Goal: Find specific fact: Find contact information

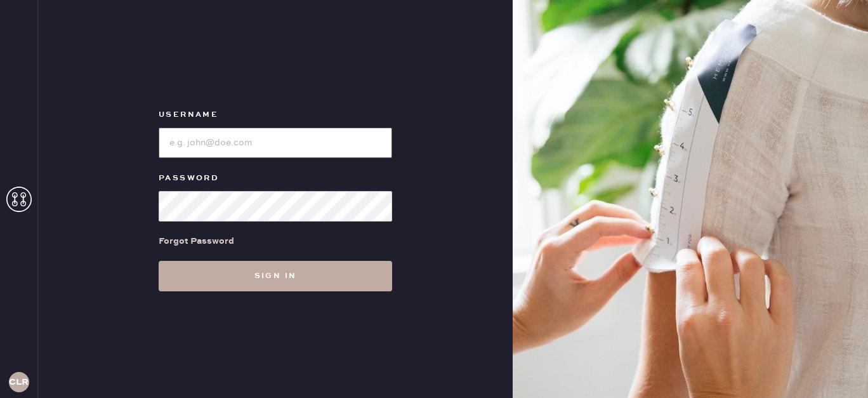
type input "[EMAIL_ADDRESS][DOMAIN_NAME]"
click at [297, 278] on button "Sign in" at bounding box center [275, 276] width 233 height 30
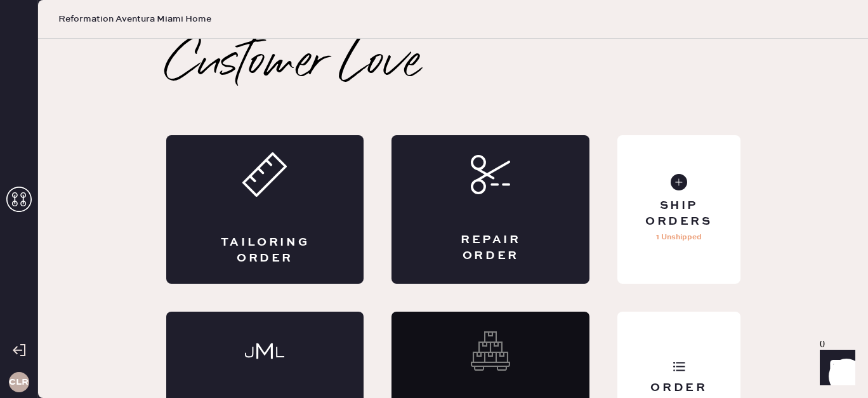
click at [19, 190] on icon at bounding box center [18, 198] width 25 height 25
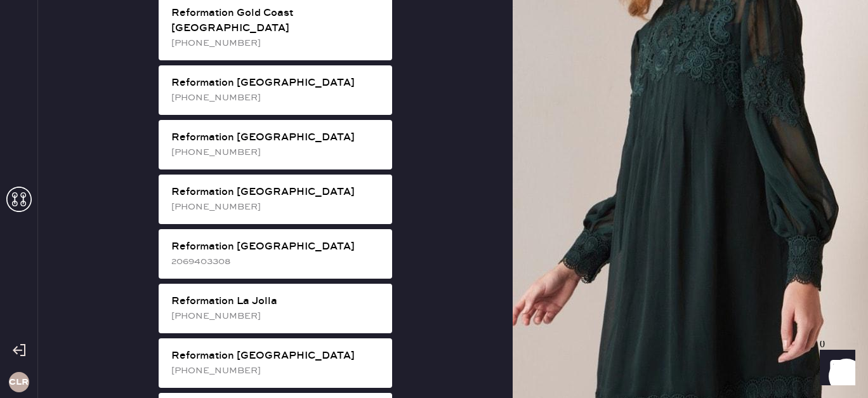
scroll to position [1522, 0]
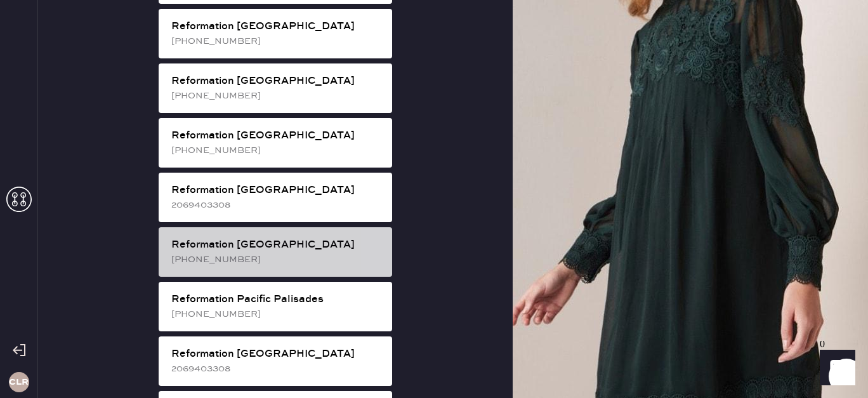
click at [314, 252] on div "[PHONE_NUMBER]" at bounding box center [276, 259] width 211 height 14
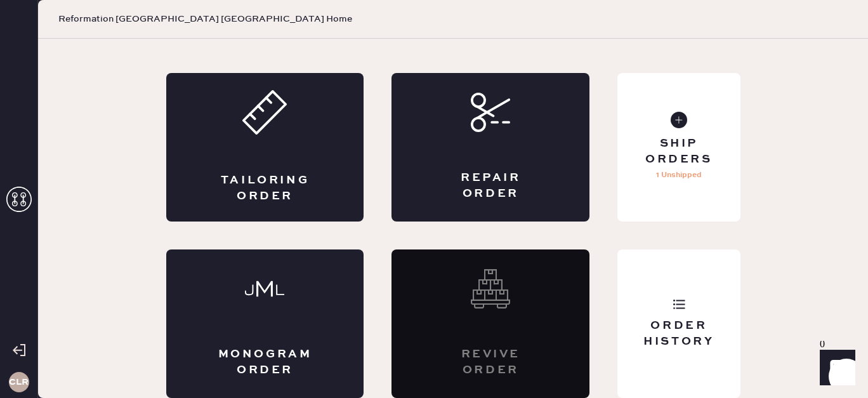
scroll to position [62, 0]
click at [738, 337] on div "Order History" at bounding box center [678, 323] width 122 height 148
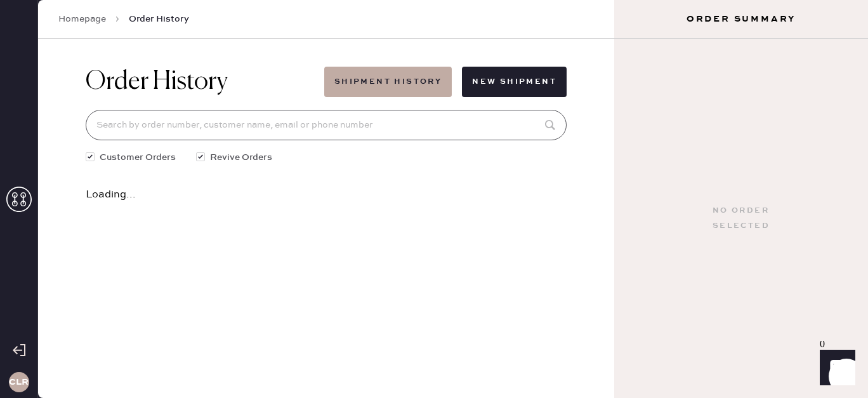
click at [331, 121] on input at bounding box center [326, 125] width 481 height 30
paste input "79557"
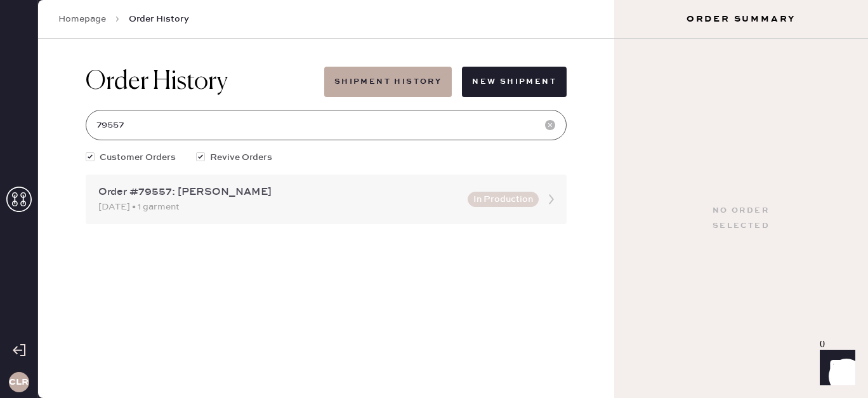
type input "79557"
click at [336, 212] on div "[DATE] • 1 garment" at bounding box center [279, 207] width 362 height 14
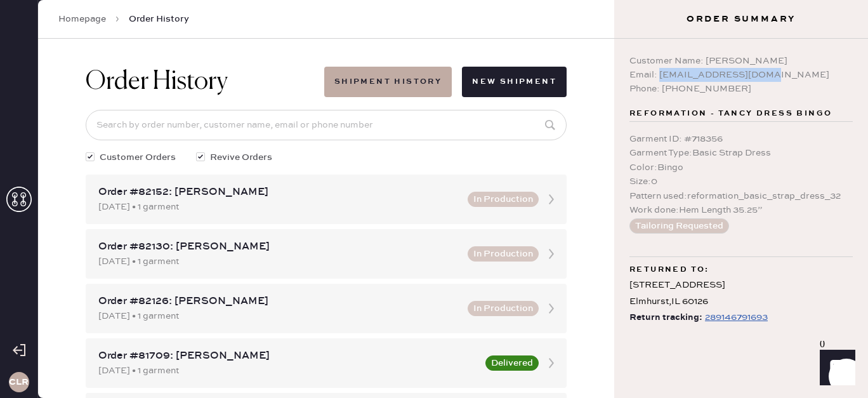
drag, startPoint x: 767, startPoint y: 74, endPoint x: 660, endPoint y: 76, distance: 107.2
click at [660, 76] on div "Email: [EMAIL_ADDRESS][DOMAIN_NAME]" at bounding box center [740, 75] width 223 height 14
copy div "[EMAIL_ADDRESS][DOMAIN_NAME]"
click at [29, 193] on icon at bounding box center [18, 198] width 25 height 25
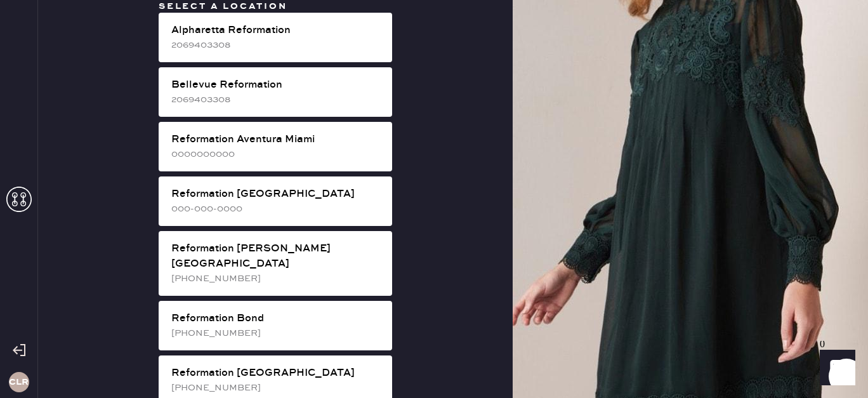
scroll to position [2013, 0]
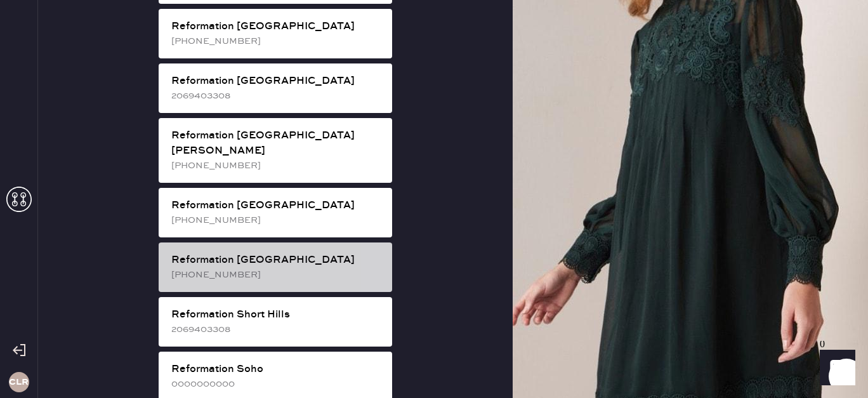
click at [240, 252] on div "Reformation [GEOGRAPHIC_DATA]" at bounding box center [276, 259] width 211 height 15
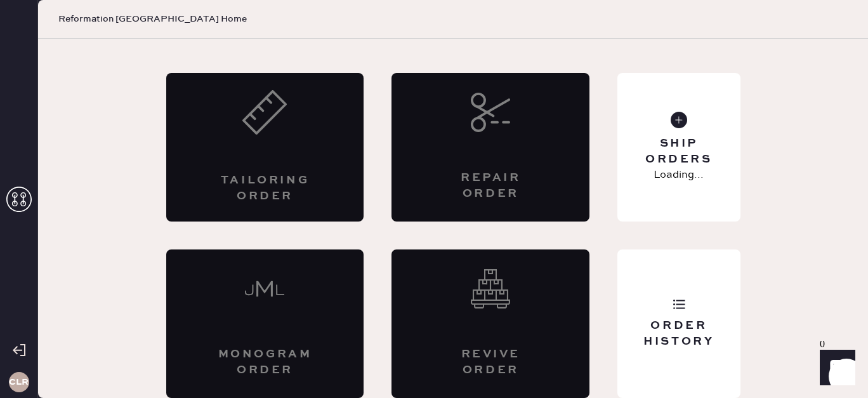
scroll to position [62, 0]
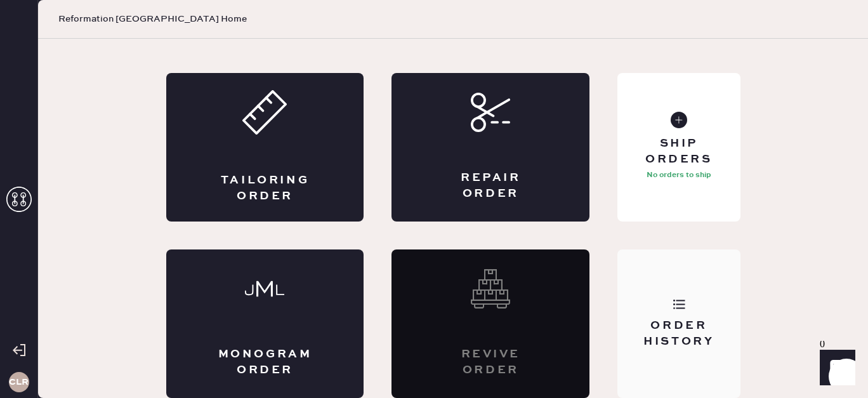
click at [664, 307] on div "Order History" at bounding box center [678, 323] width 122 height 148
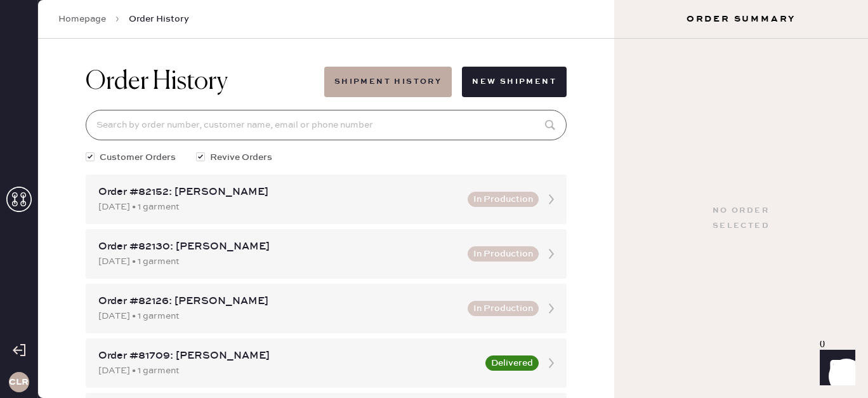
click at [288, 133] on input at bounding box center [326, 125] width 481 height 30
paste input "79595"
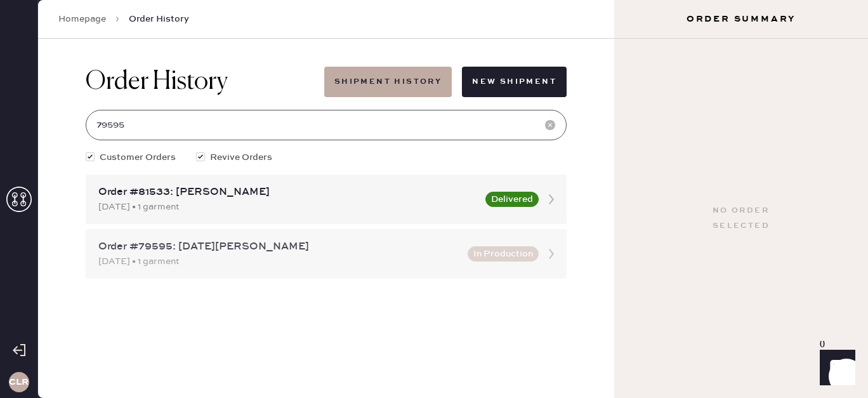
type input "79595"
click at [341, 252] on div "Order #79595: [DATE][PERSON_NAME]" at bounding box center [279, 246] width 362 height 15
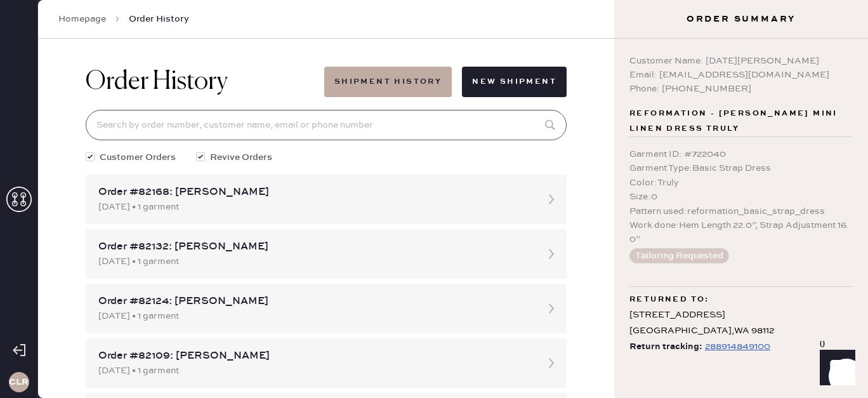
click at [412, 128] on input at bounding box center [326, 125] width 481 height 30
paste input "79595"
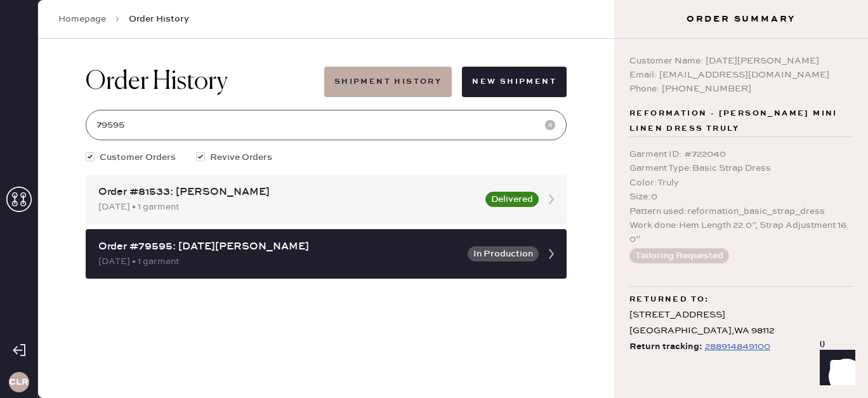
type input "79595"
click at [721, 348] on div "288914849100" at bounding box center [737, 346] width 65 height 15
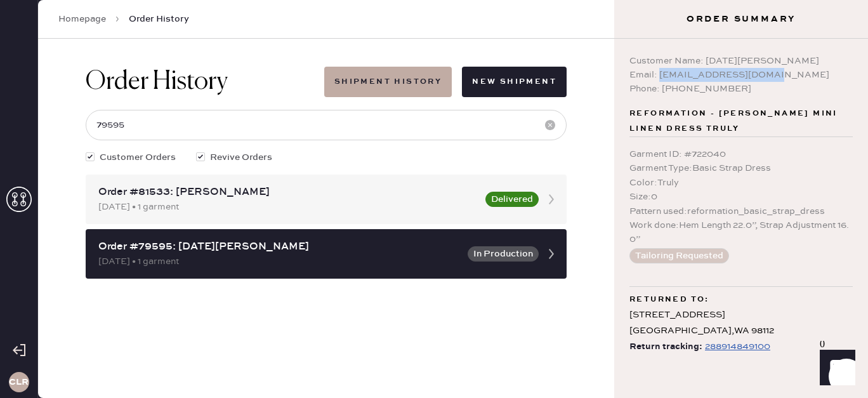
drag, startPoint x: 769, startPoint y: 74, endPoint x: 659, endPoint y: 74, distance: 109.7
click at [659, 74] on div "Email: [EMAIL_ADDRESS][DOMAIN_NAME]" at bounding box center [740, 75] width 223 height 14
copy div "[EMAIL_ADDRESS][DOMAIN_NAME]"
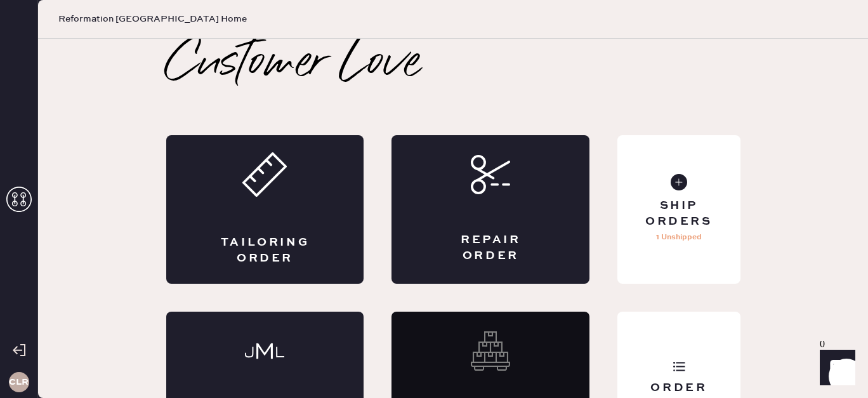
click at [17, 192] on icon at bounding box center [18, 198] width 25 height 25
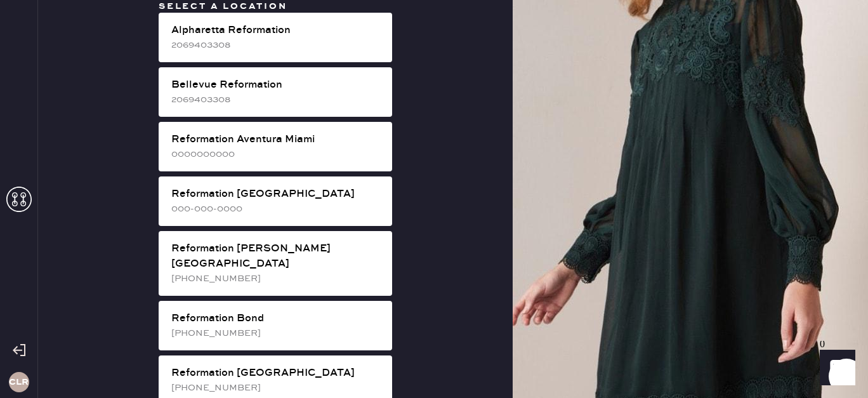
scroll to position [1522, 0]
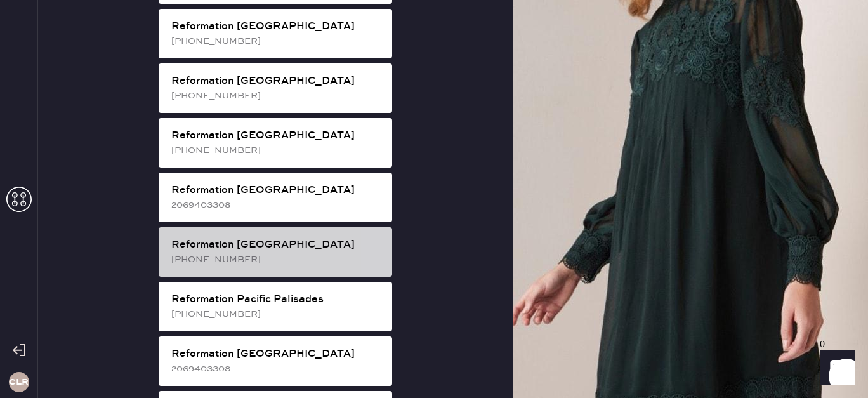
click at [349, 237] on div "Reformation [GEOGRAPHIC_DATA]" at bounding box center [276, 244] width 211 height 15
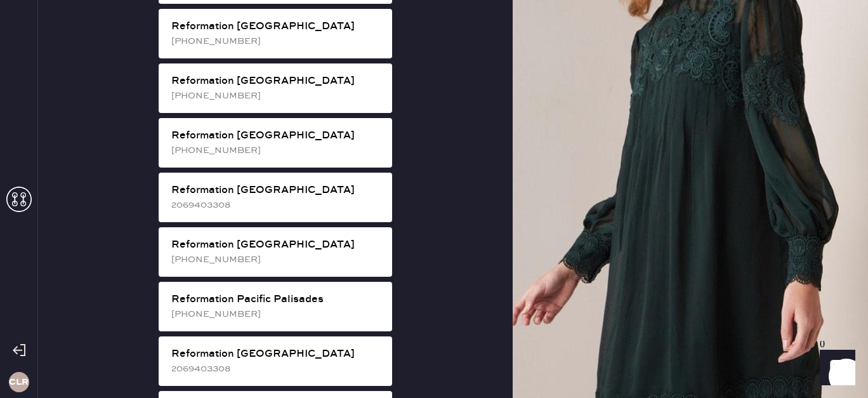
scroll to position [62, 0]
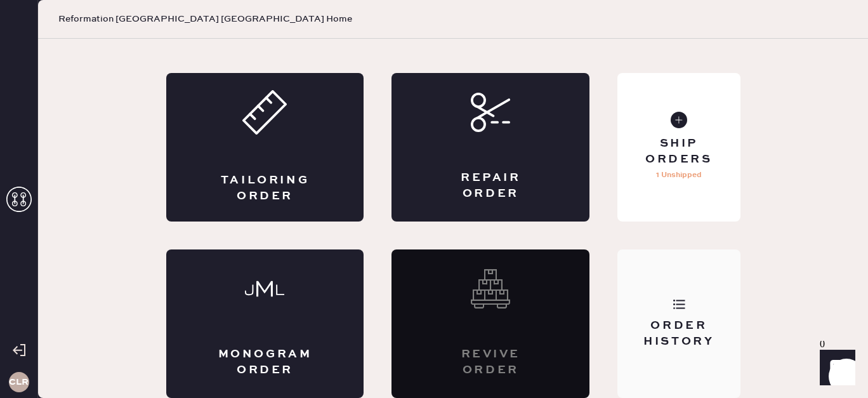
click at [715, 333] on div "Order History" at bounding box center [678, 334] width 102 height 32
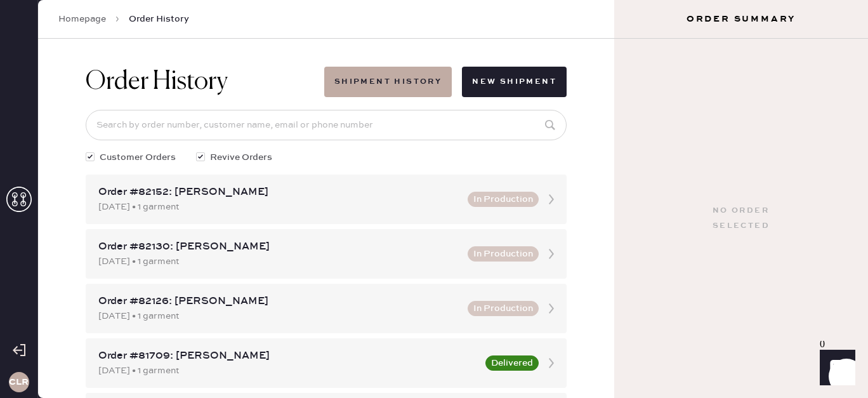
click at [370, 131] on input at bounding box center [326, 125] width 481 height 30
paste input "[EMAIL_ADDRESS][DOMAIN_NAME]"
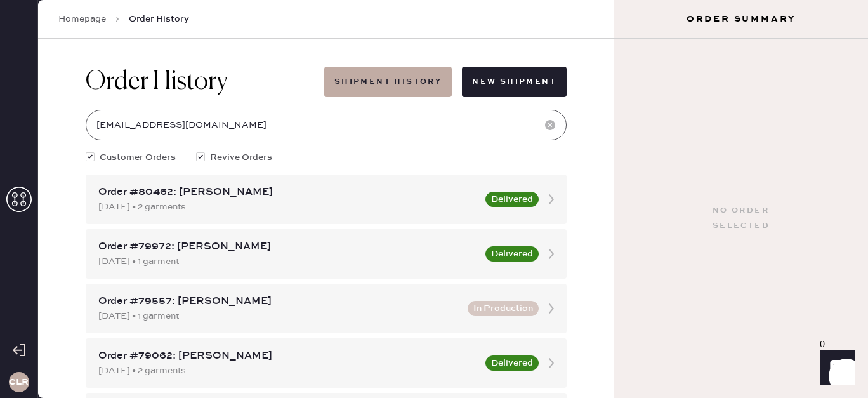
type input "[EMAIL_ADDRESS][DOMAIN_NAME]"
click at [15, 200] on use at bounding box center [18, 198] width 25 height 25
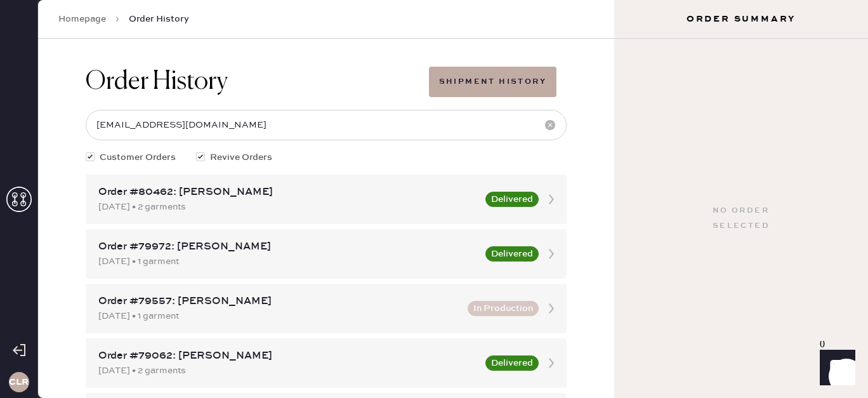
click at [15, 200] on use at bounding box center [18, 198] width 25 height 25
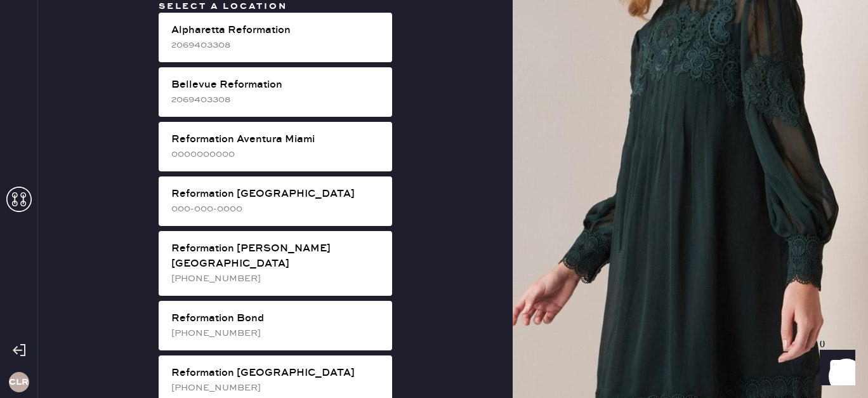
scroll to position [2397, 0]
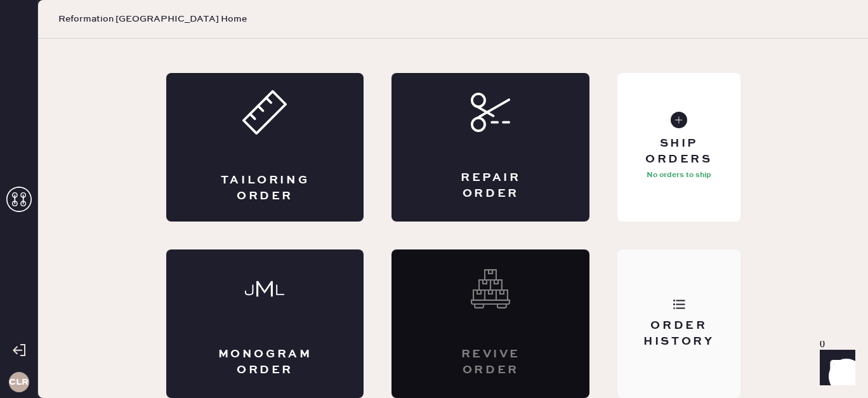
click at [670, 300] on div "Order History" at bounding box center [678, 323] width 122 height 148
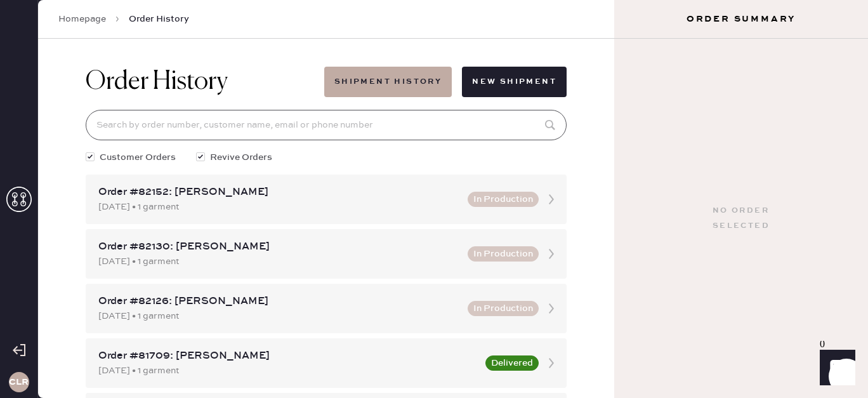
click at [358, 121] on input at bounding box center [326, 125] width 481 height 30
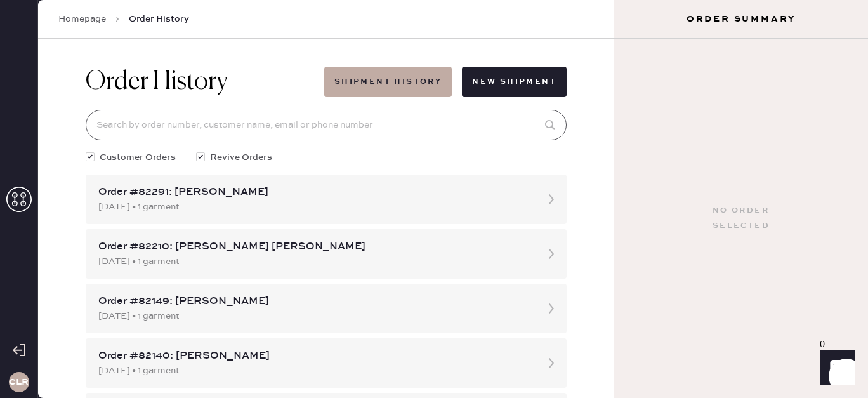
paste input "79681"
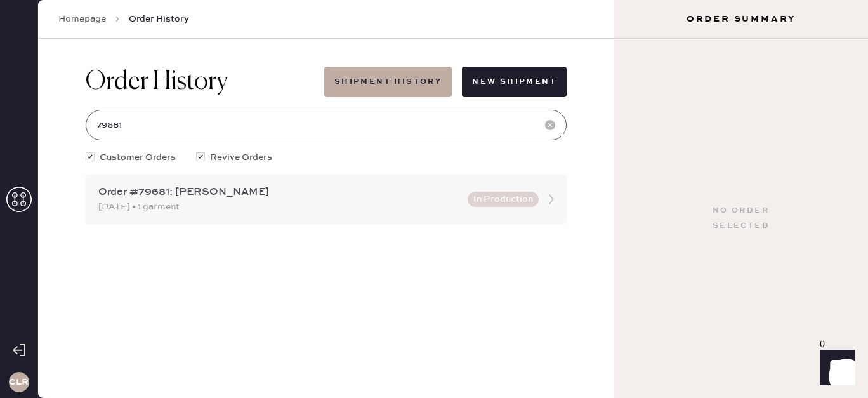
type input "79681"
click at [280, 195] on div "Order #79681: [PERSON_NAME]" at bounding box center [279, 192] width 362 height 15
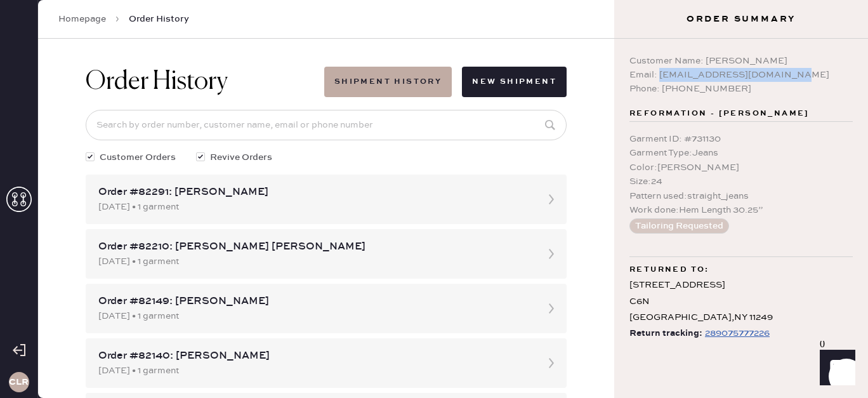
drag, startPoint x: 793, startPoint y: 72, endPoint x: 658, endPoint y: 74, distance: 135.7
click at [658, 74] on div "Email: [EMAIL_ADDRESS][DOMAIN_NAME]" at bounding box center [740, 75] width 223 height 14
copy div "[EMAIL_ADDRESS][DOMAIN_NAME]"
click at [16, 197] on icon at bounding box center [18, 198] width 25 height 25
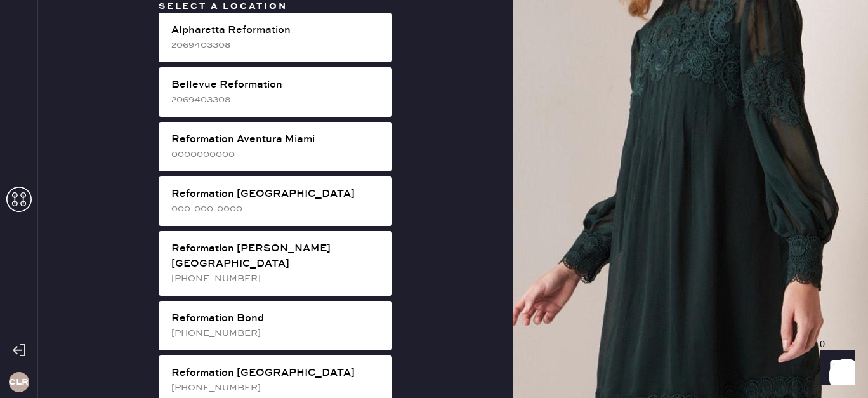
scroll to position [595, 0]
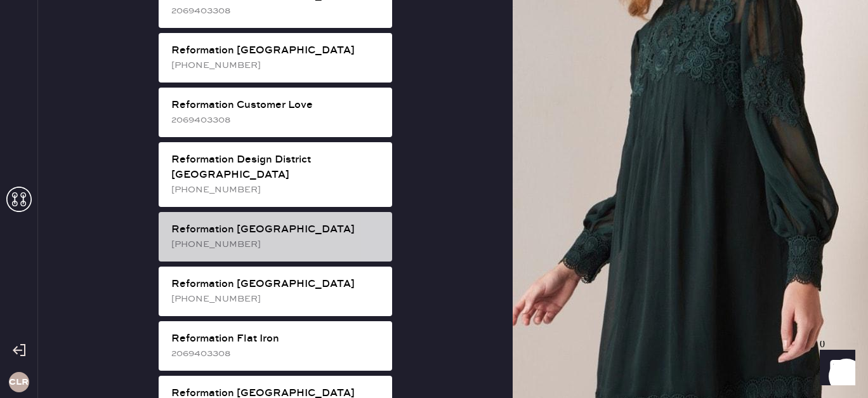
click at [335, 222] on div "Reformation [GEOGRAPHIC_DATA]" at bounding box center [276, 229] width 211 height 15
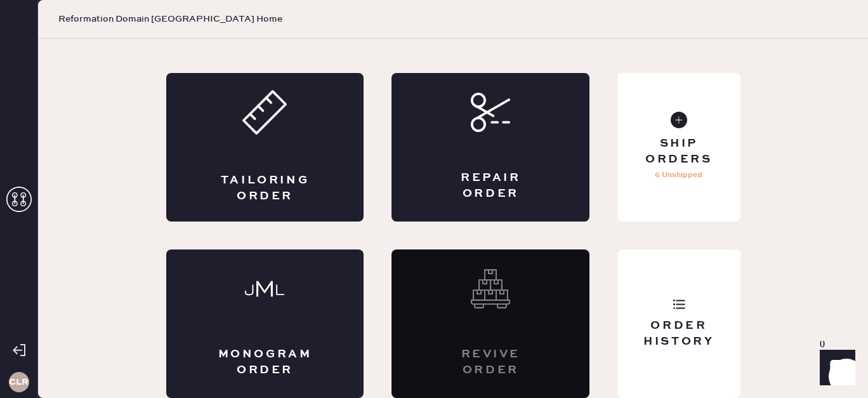
scroll to position [62, 0]
click at [692, 299] on div "Order History" at bounding box center [678, 323] width 122 height 148
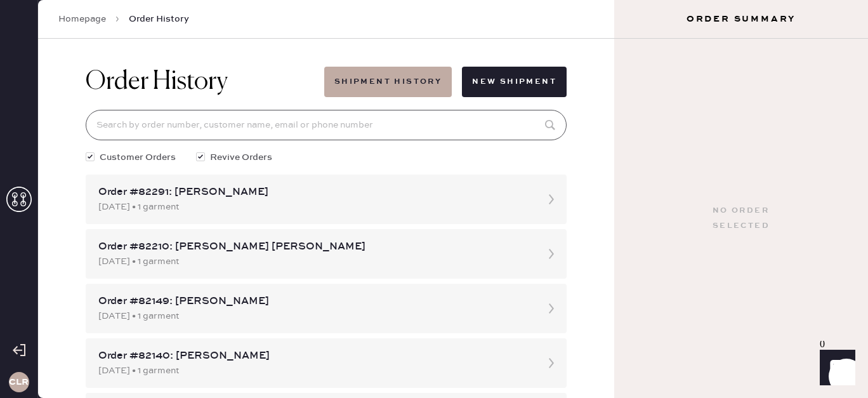
click at [334, 122] on input at bounding box center [326, 125] width 481 height 30
paste input "81176"
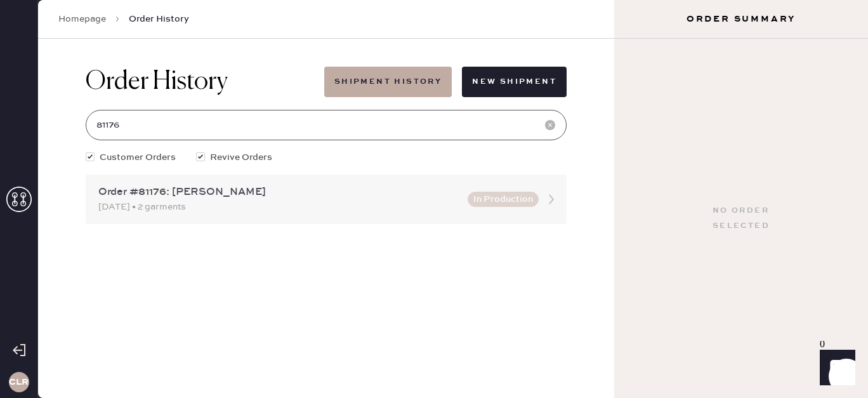
type input "81176"
click at [296, 192] on div "Order #81176: [PERSON_NAME]" at bounding box center [279, 192] width 362 height 15
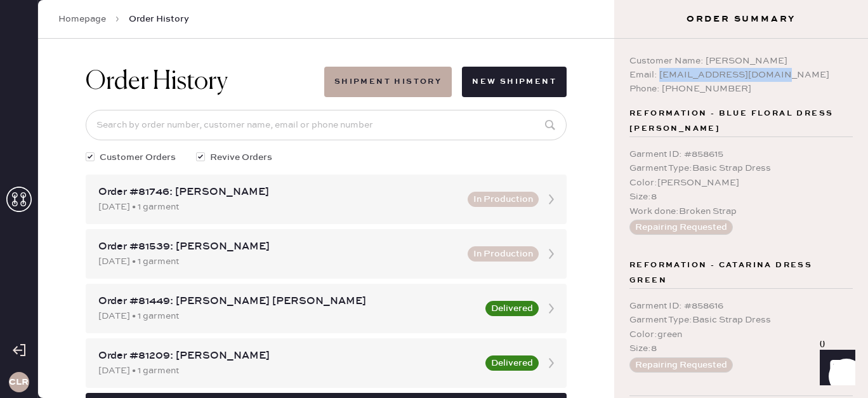
drag, startPoint x: 781, startPoint y: 74, endPoint x: 660, endPoint y: 77, distance: 121.8
click at [660, 77] on div "Email: [EMAIL_ADDRESS][DOMAIN_NAME]" at bounding box center [740, 75] width 223 height 14
copy div "[EMAIL_ADDRESS][DOMAIN_NAME]"
click at [23, 191] on icon at bounding box center [18, 198] width 25 height 25
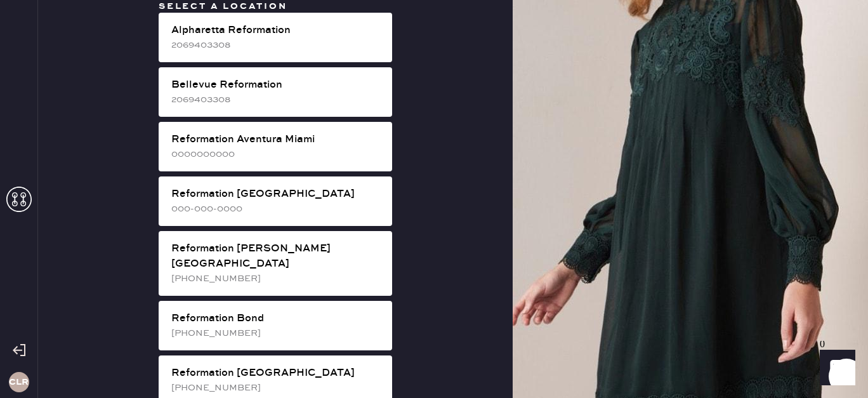
scroll to position [2231, 0]
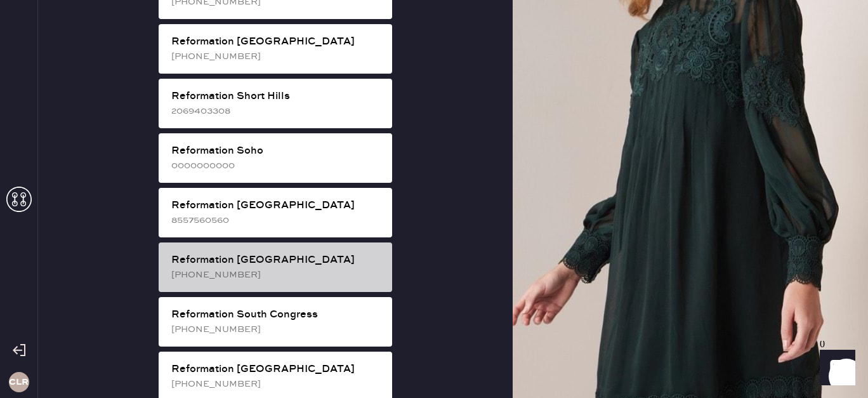
click at [277, 252] on div "Reformation [GEOGRAPHIC_DATA]" at bounding box center [276, 259] width 211 height 15
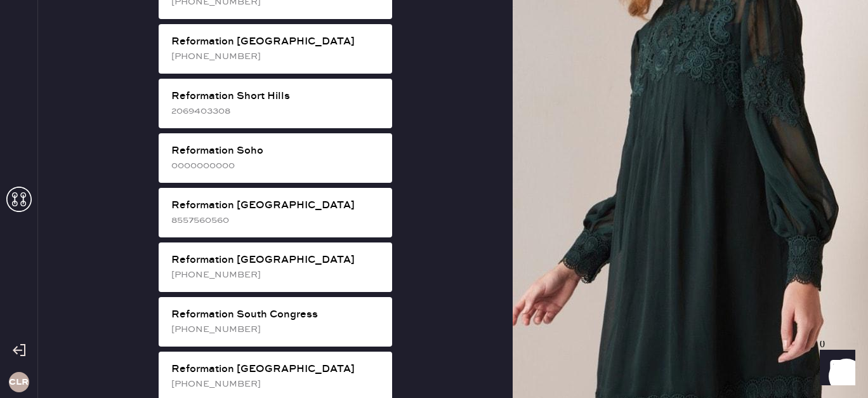
scroll to position [62, 0]
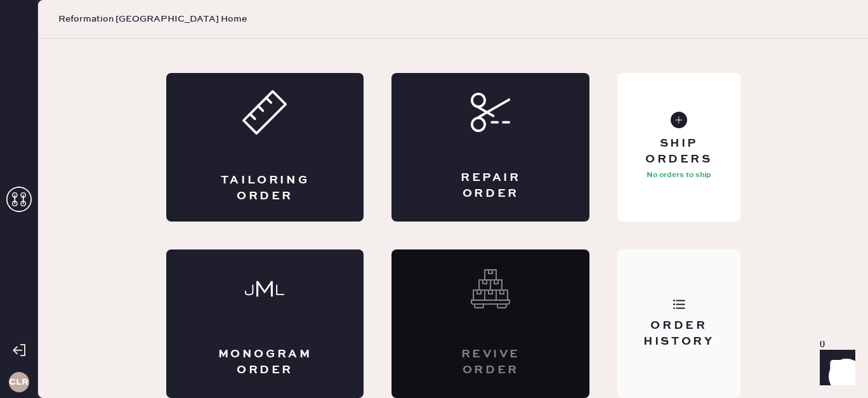
click at [674, 290] on div "Order History" at bounding box center [678, 323] width 122 height 148
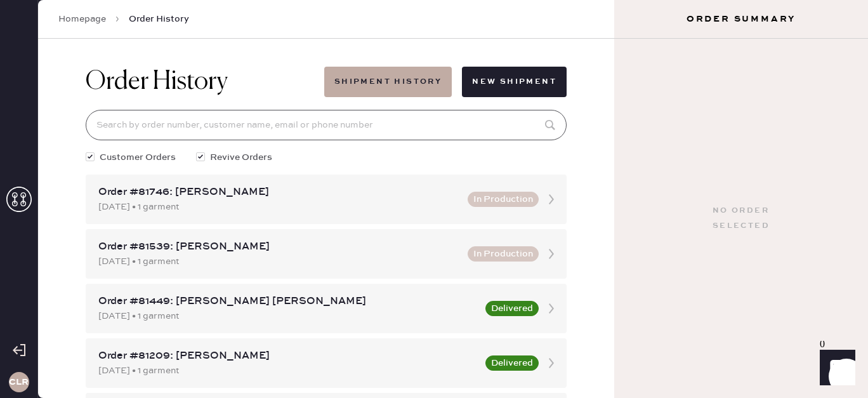
click at [356, 132] on input at bounding box center [326, 125] width 481 height 30
paste input "80863"
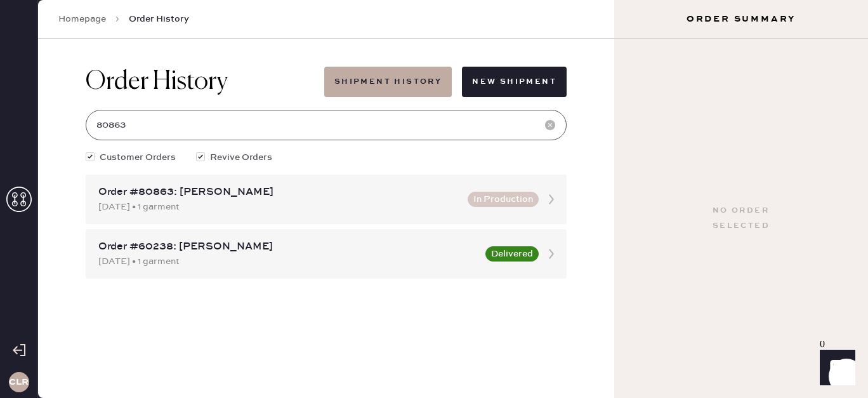
type input "80863"
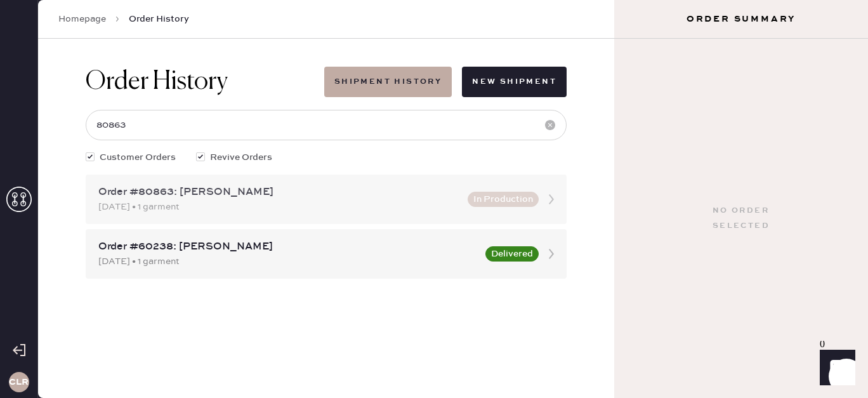
click at [389, 192] on div "Order #80863: [PERSON_NAME]" at bounding box center [279, 192] width 362 height 15
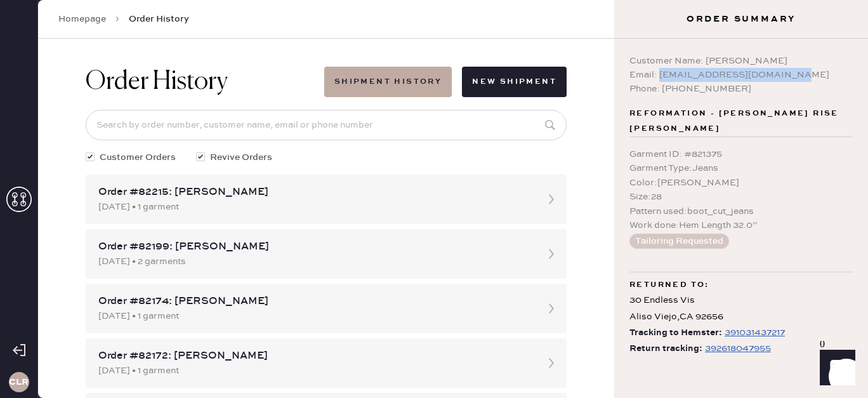
drag, startPoint x: 781, startPoint y: 72, endPoint x: 660, endPoint y: 74, distance: 121.2
click at [660, 74] on div "Email: [EMAIL_ADDRESS][DOMAIN_NAME]" at bounding box center [740, 75] width 223 height 14
copy div "[EMAIL_ADDRESS][DOMAIN_NAME]"
click at [15, 205] on use at bounding box center [18, 198] width 25 height 25
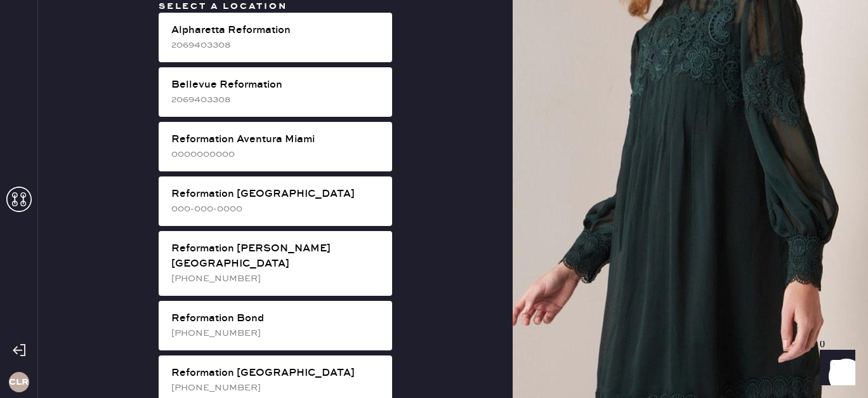
scroll to position [2177, 0]
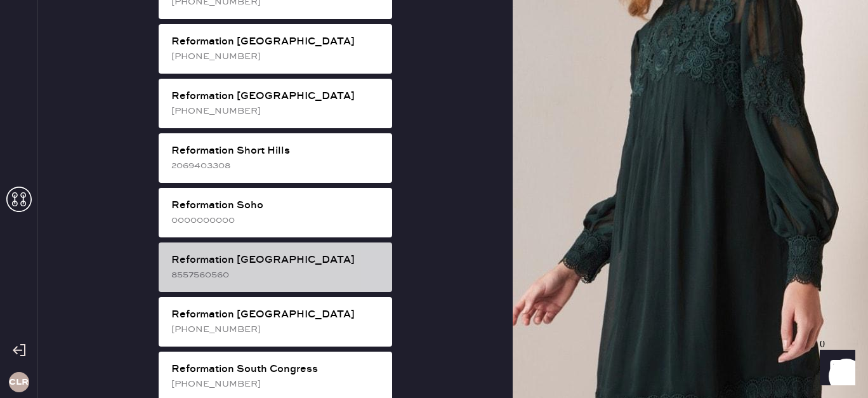
click at [262, 252] on div "Reformation [GEOGRAPHIC_DATA]" at bounding box center [276, 259] width 211 height 15
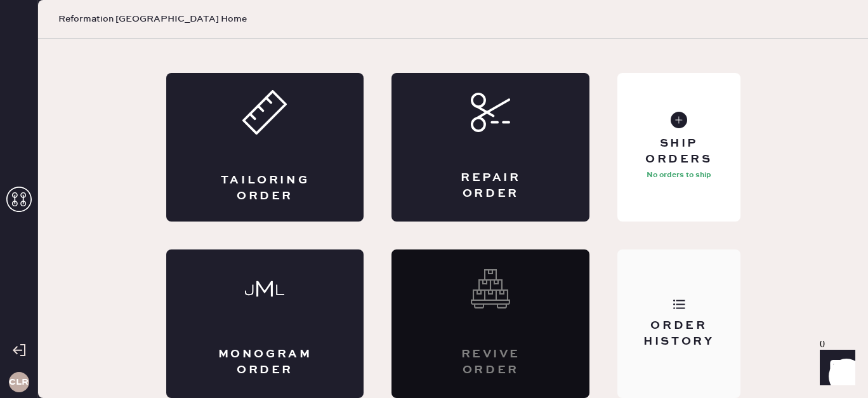
click at [663, 294] on div "Order History" at bounding box center [678, 323] width 122 height 148
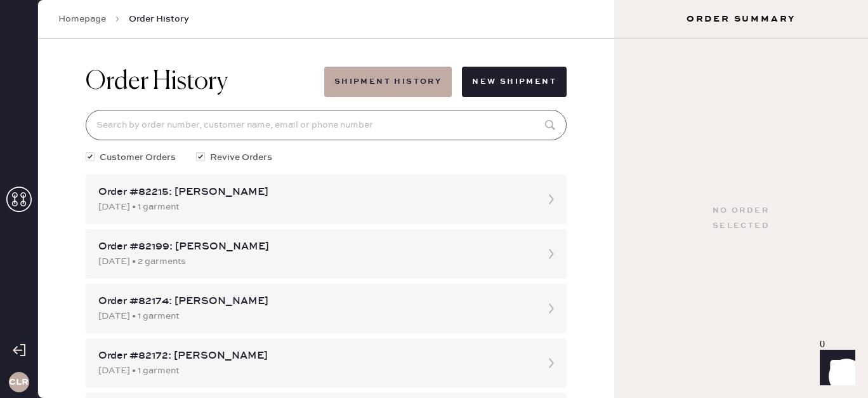
click at [365, 125] on input at bounding box center [326, 125] width 481 height 30
paste input "81156"
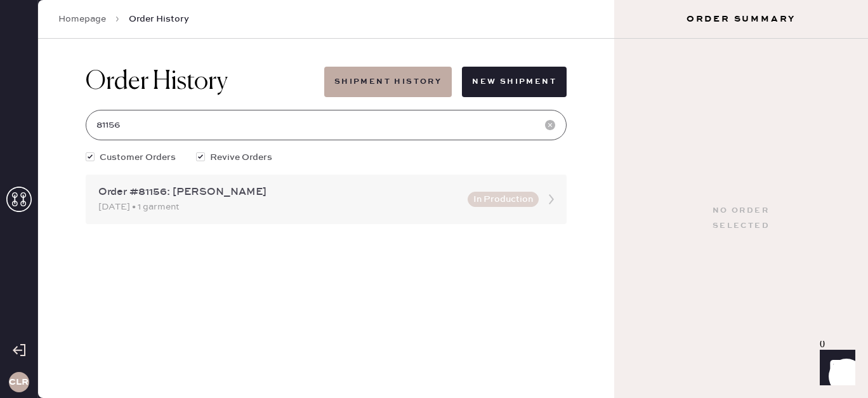
type input "81156"
click at [269, 199] on div "Order #81156: [PERSON_NAME]" at bounding box center [279, 192] width 362 height 15
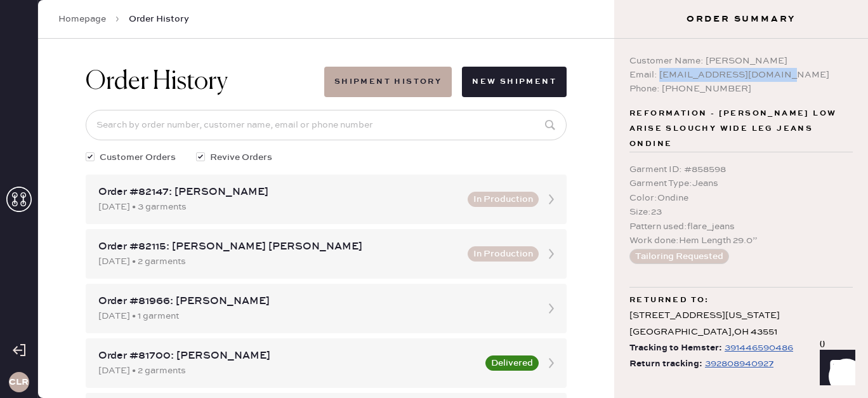
drag, startPoint x: 766, startPoint y: 71, endPoint x: 660, endPoint y: 74, distance: 105.3
click at [660, 74] on div "Email: [EMAIL_ADDRESS][DOMAIN_NAME]" at bounding box center [740, 75] width 223 height 14
copy div "[EMAIL_ADDRESS][DOMAIN_NAME]"
click at [15, 197] on use at bounding box center [18, 198] width 25 height 25
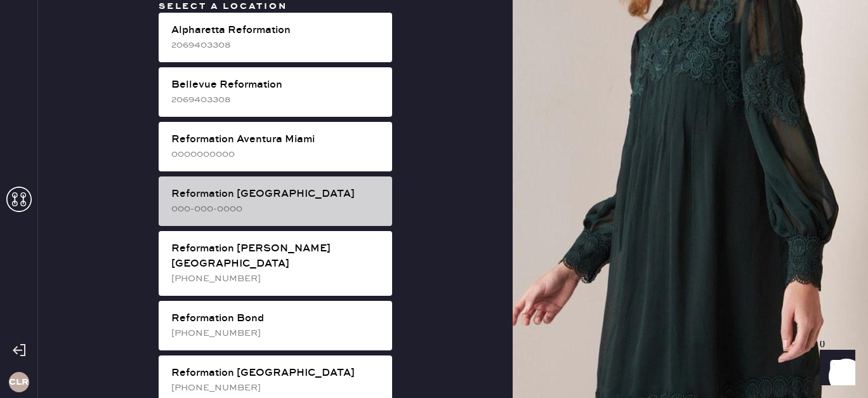
scroll to position [649, 0]
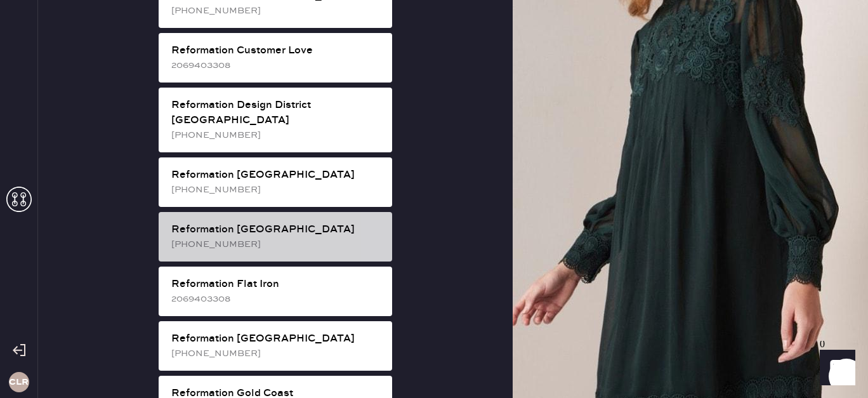
click at [259, 222] on div "Reformation [GEOGRAPHIC_DATA]" at bounding box center [276, 229] width 211 height 15
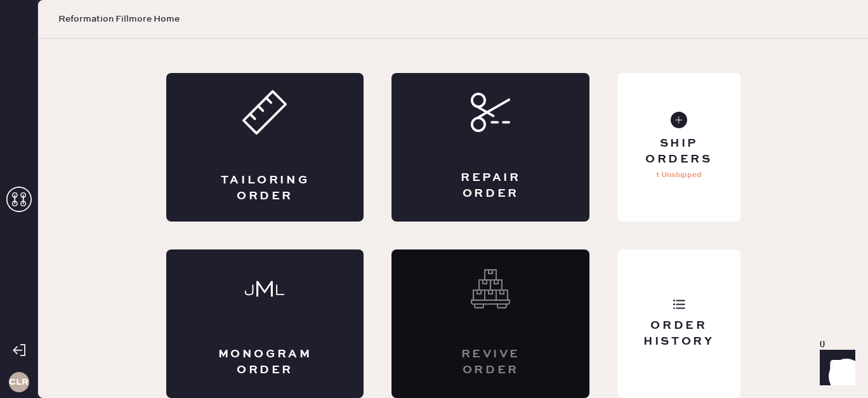
scroll to position [62, 0]
click at [729, 308] on div "Order History" at bounding box center [678, 323] width 122 height 148
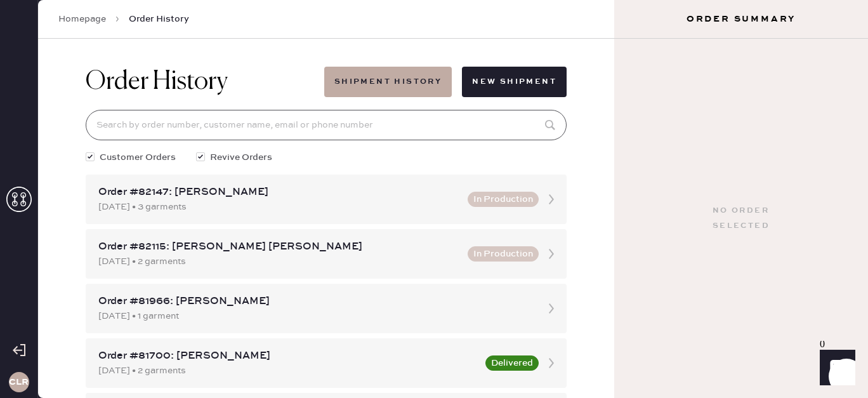
click at [304, 113] on input at bounding box center [326, 125] width 481 height 30
paste input "79725"
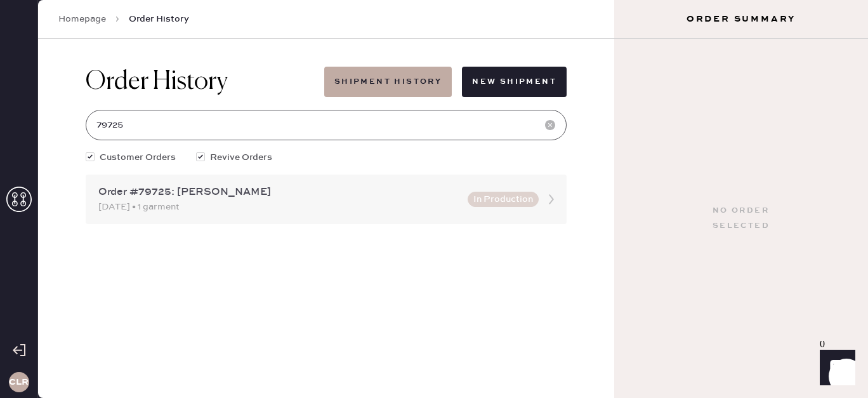
type input "79725"
click at [321, 197] on div "Order #79725: [PERSON_NAME]" at bounding box center [279, 192] width 362 height 15
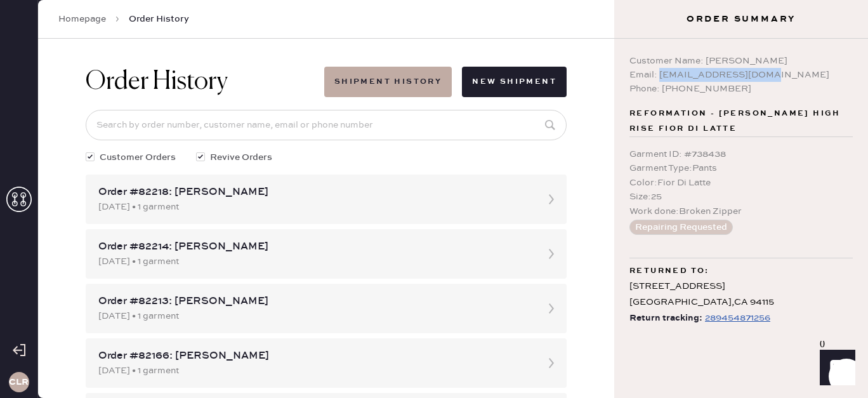
drag, startPoint x: 777, startPoint y: 75, endPoint x: 658, endPoint y: 75, distance: 119.2
click at [658, 75] on div "Email: [EMAIL_ADDRESS][DOMAIN_NAME]" at bounding box center [740, 75] width 223 height 14
copy div "[EMAIL_ADDRESS][DOMAIN_NAME]"
click at [14, 204] on icon at bounding box center [18, 198] width 25 height 25
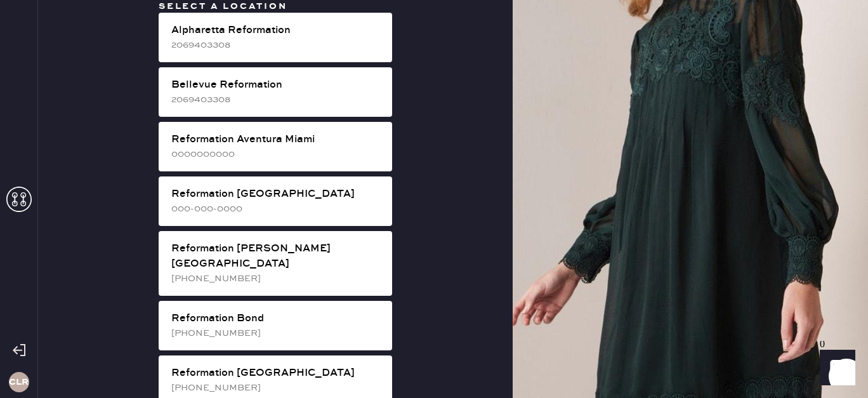
click at [11, 204] on icon at bounding box center [18, 198] width 25 height 25
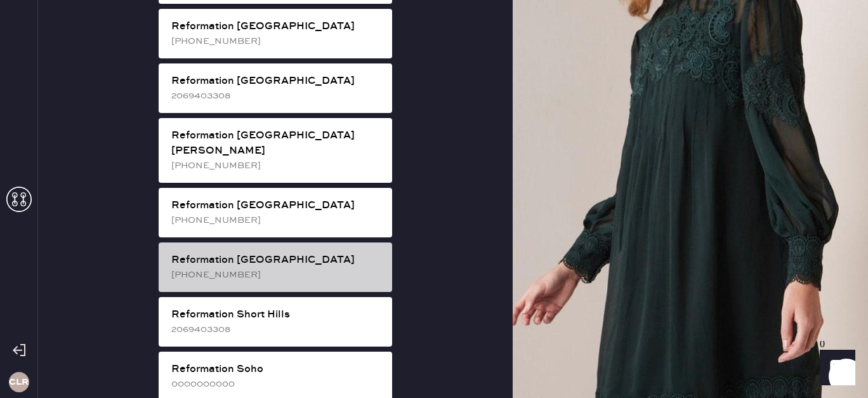
click at [289, 242] on div "Reformation [GEOGRAPHIC_DATA] [PHONE_NUMBER]" at bounding box center [275, 266] width 233 height 49
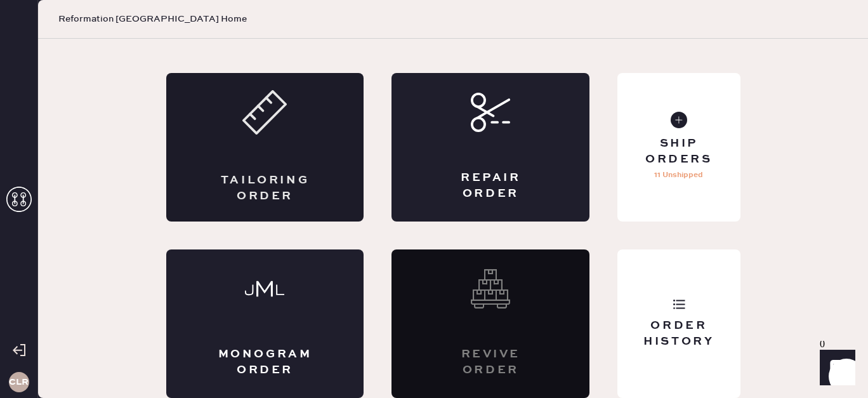
scroll to position [62, 0]
click at [637, 280] on div "Order History" at bounding box center [678, 323] width 122 height 148
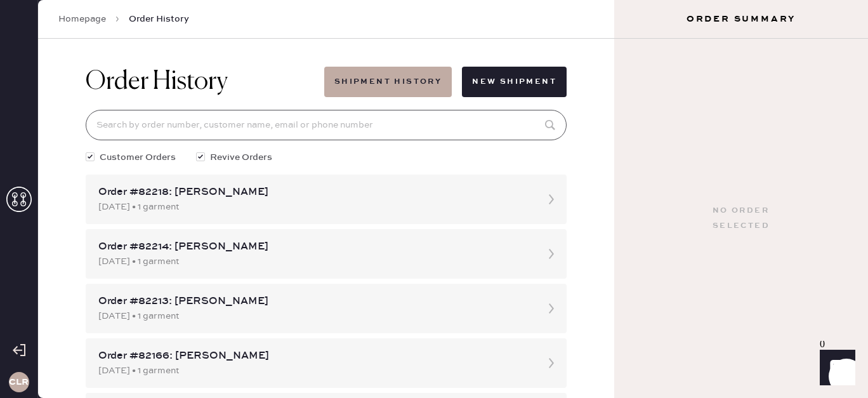
click at [342, 119] on input at bounding box center [326, 125] width 481 height 30
paste input "81050"
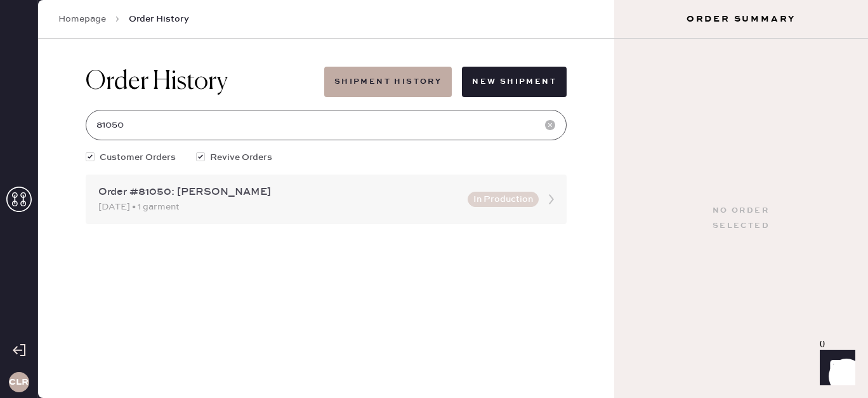
type input "81050"
click at [354, 195] on div "Order #81050: [PERSON_NAME]" at bounding box center [279, 192] width 362 height 15
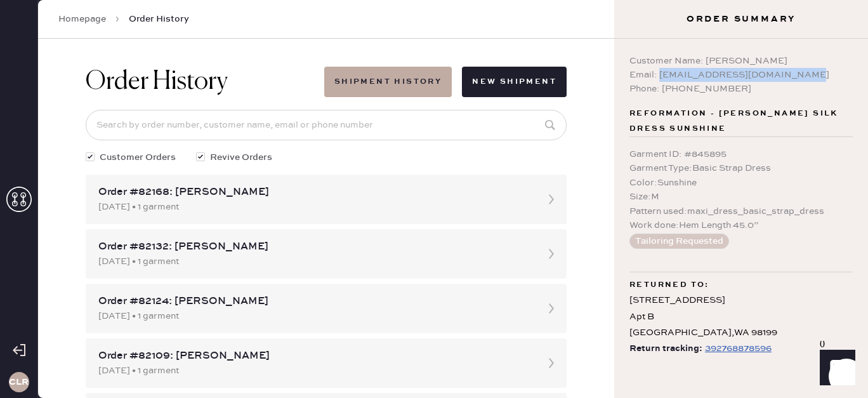
drag, startPoint x: 804, startPoint y: 75, endPoint x: 660, endPoint y: 77, distance: 143.4
click at [660, 77] on div "Email: [EMAIL_ADDRESS][DOMAIN_NAME]" at bounding box center [740, 75] width 223 height 14
copy div "[EMAIL_ADDRESS][DOMAIN_NAME]"
click at [20, 197] on icon at bounding box center [18, 198] width 25 height 25
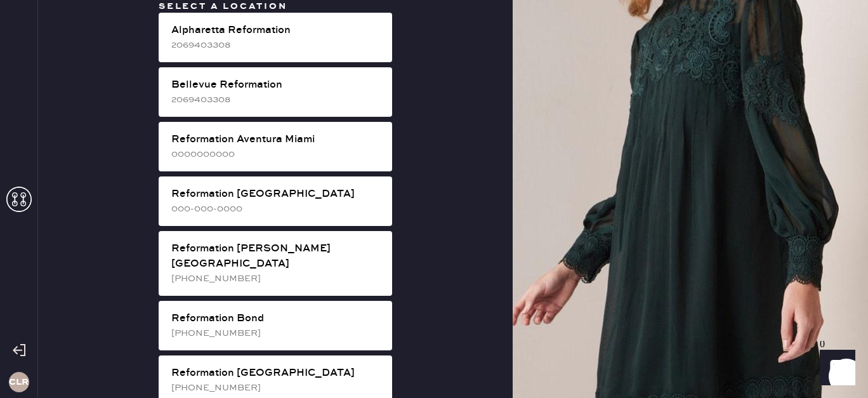
scroll to position [649, 0]
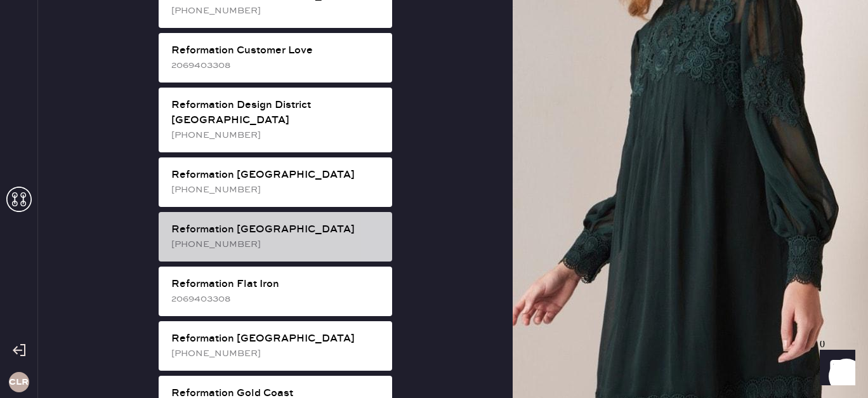
click at [305, 222] on div "Reformation [GEOGRAPHIC_DATA]" at bounding box center [276, 229] width 211 height 15
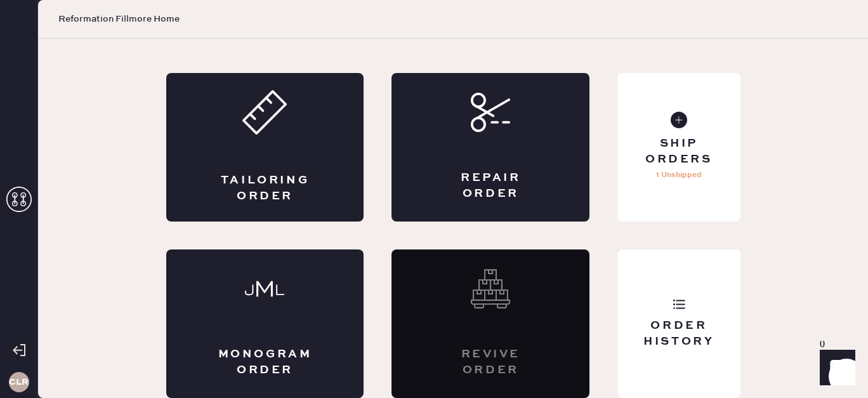
scroll to position [62, 0]
click at [660, 289] on div "Order History" at bounding box center [678, 323] width 122 height 148
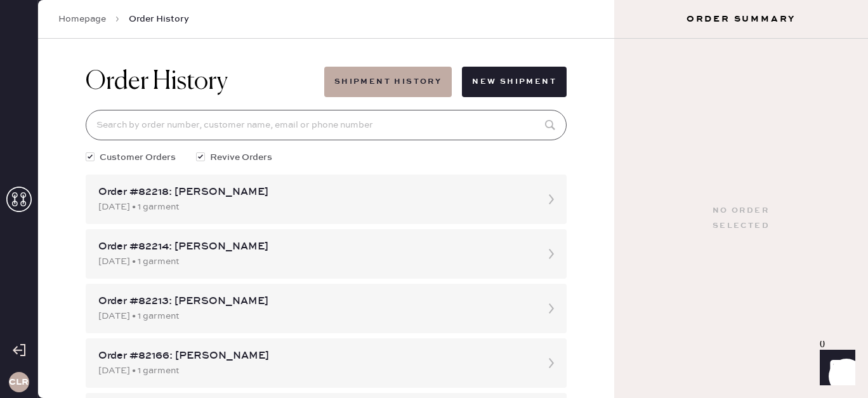
click at [343, 125] on input at bounding box center [326, 125] width 481 height 30
paste input "78607"
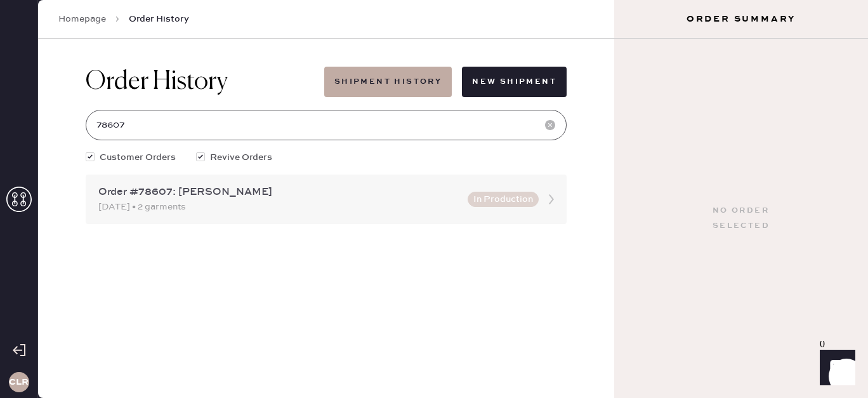
type input "78607"
click at [346, 192] on div "Order #78607: [PERSON_NAME]" at bounding box center [279, 192] width 362 height 15
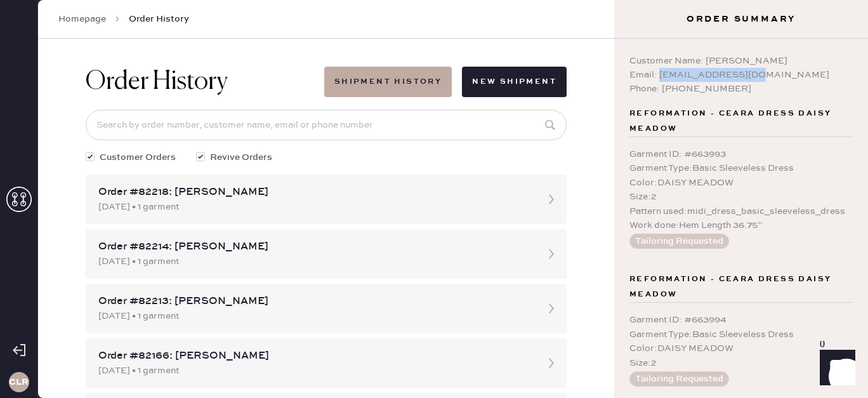
drag, startPoint x: 766, startPoint y: 75, endPoint x: 659, endPoint y: 78, distance: 106.6
click at [659, 78] on div "Email: [EMAIL_ADDRESS][DOMAIN_NAME]" at bounding box center [740, 75] width 223 height 14
click at [15, 195] on use at bounding box center [18, 198] width 25 height 25
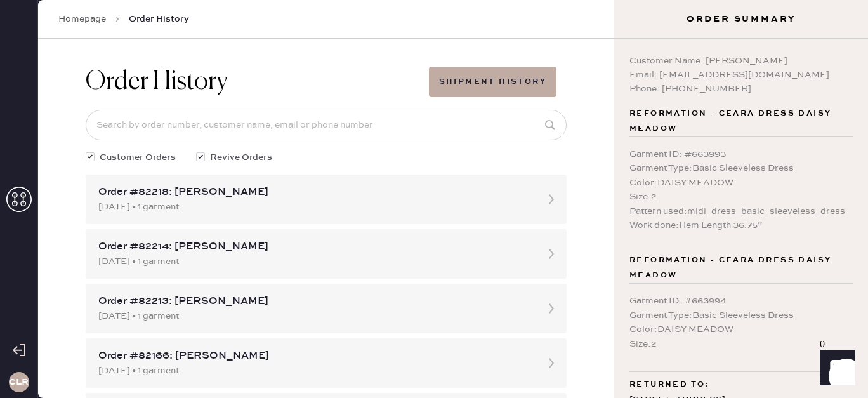
click at [25, 204] on use at bounding box center [18, 198] width 25 height 25
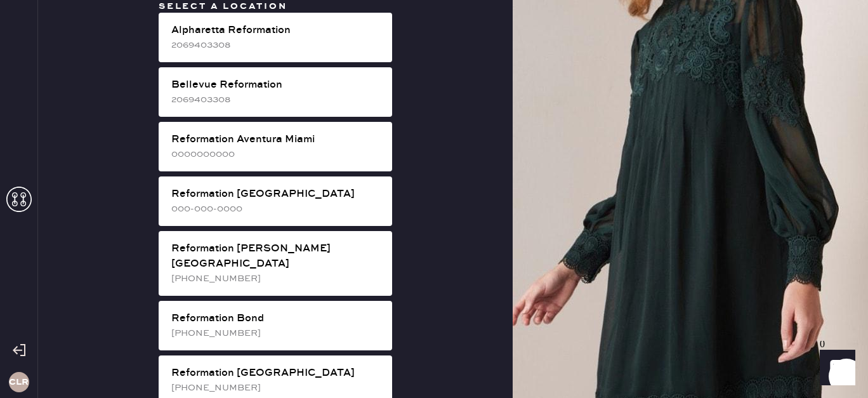
scroll to position [431, 0]
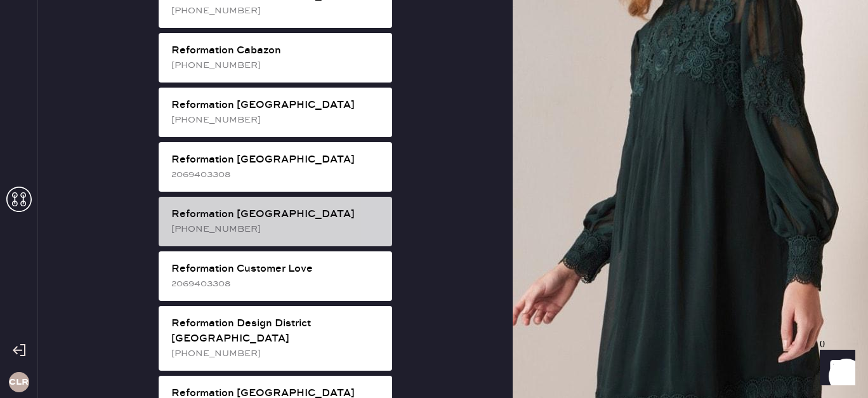
click at [248, 207] on div "Reformation [GEOGRAPHIC_DATA]" at bounding box center [276, 214] width 211 height 15
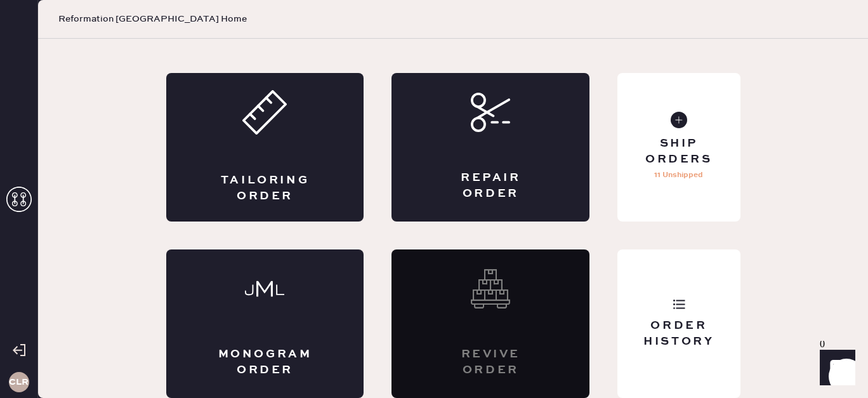
scroll to position [62, 0]
click at [649, 304] on div "Order History" at bounding box center [678, 323] width 122 height 148
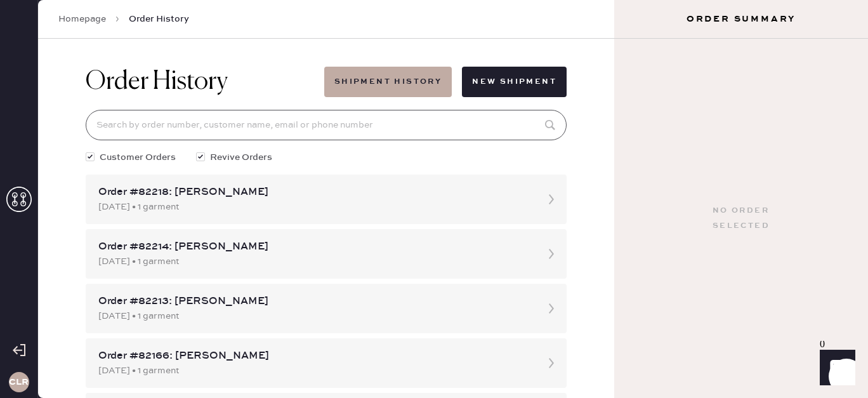
click at [388, 129] on input at bounding box center [326, 125] width 481 height 30
paste input "79362"
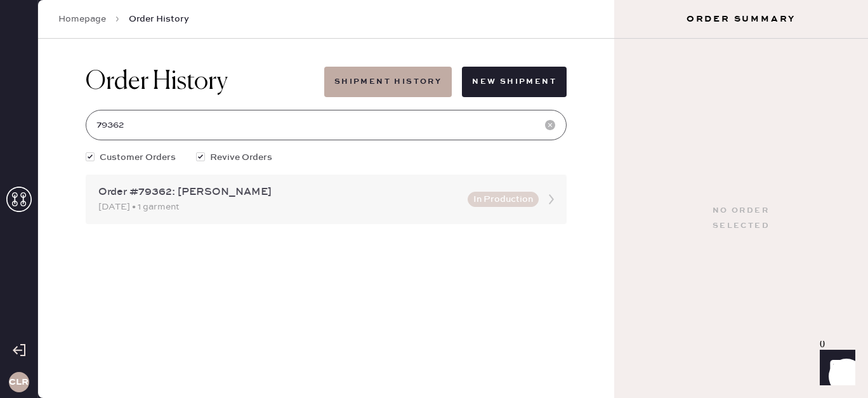
type input "79362"
click at [382, 188] on div "Order #79362: [PERSON_NAME]" at bounding box center [279, 192] width 362 height 15
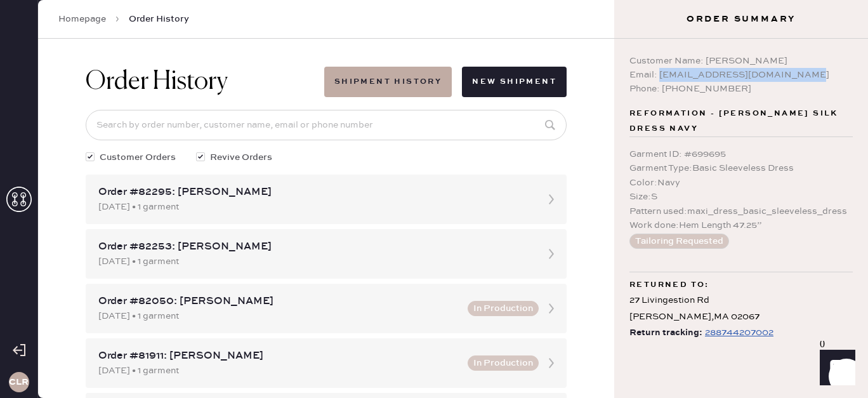
drag, startPoint x: 800, startPoint y: 75, endPoint x: 658, endPoint y: 79, distance: 142.1
click at [658, 79] on div "Email: [EMAIL_ADDRESS][DOMAIN_NAME]" at bounding box center [740, 75] width 223 height 14
click at [22, 193] on icon at bounding box center [18, 198] width 25 height 25
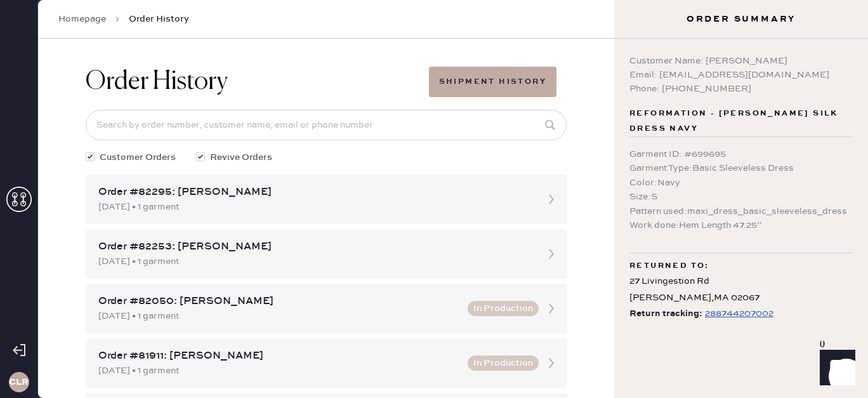
click at [22, 193] on icon at bounding box center [18, 198] width 25 height 25
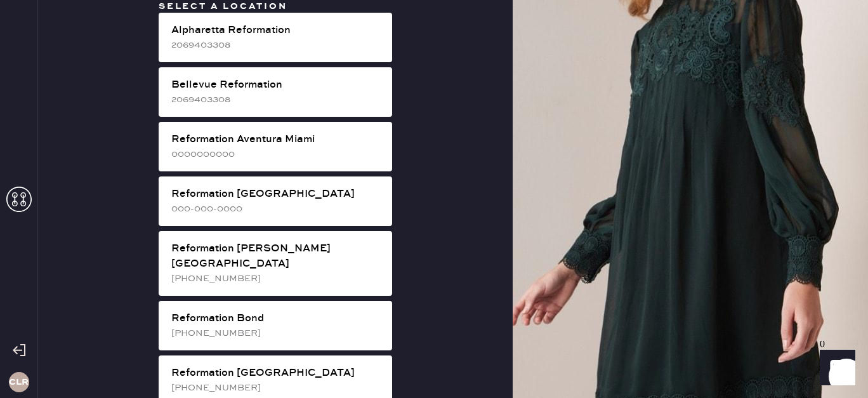
scroll to position [540, 0]
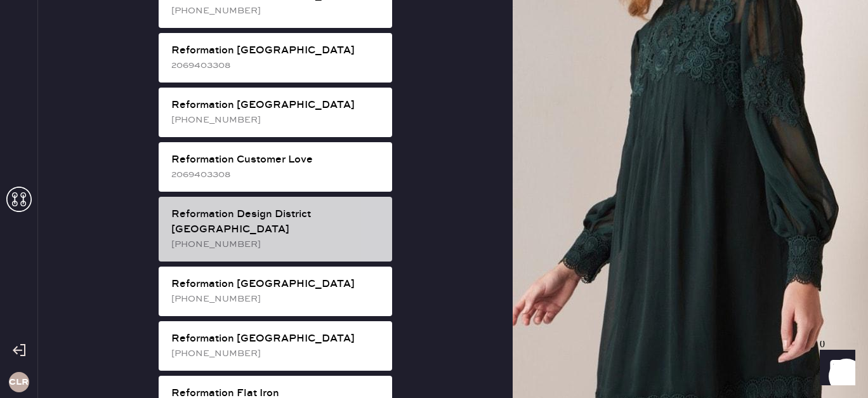
click at [287, 207] on div "Reformation Design District [GEOGRAPHIC_DATA]" at bounding box center [276, 222] width 211 height 30
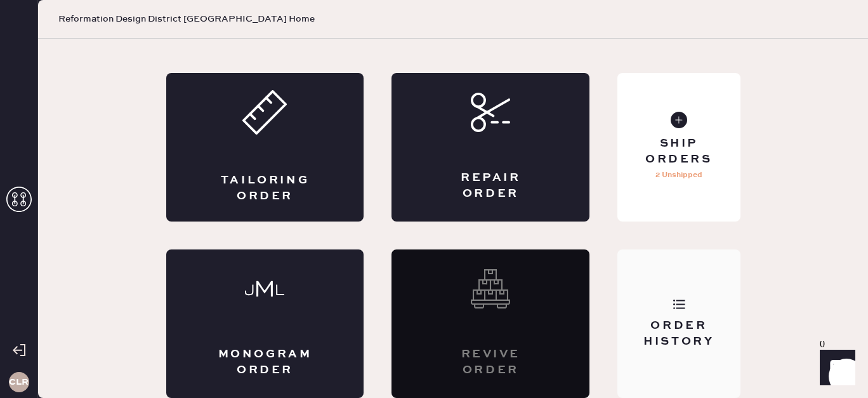
click at [650, 293] on div "Order History" at bounding box center [678, 323] width 122 height 148
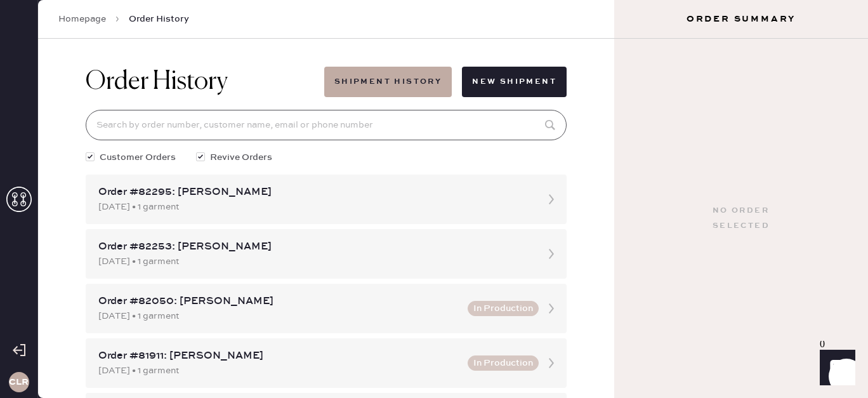
click at [338, 126] on input at bounding box center [326, 125] width 481 height 30
paste input "81118"
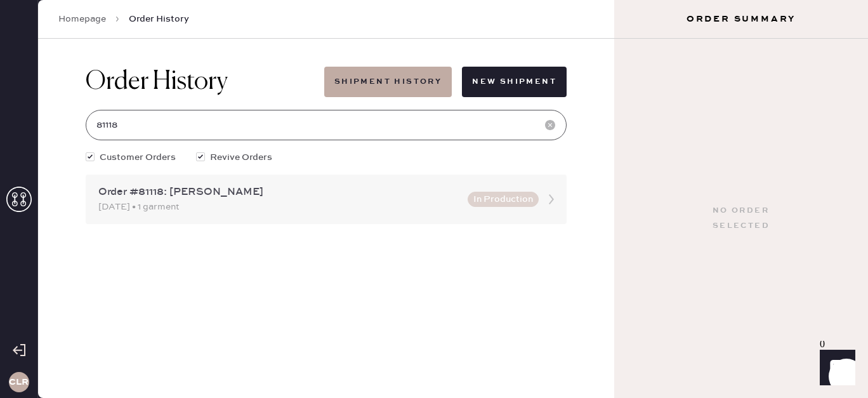
type input "81118"
click at [349, 193] on div "Order #81118: [PERSON_NAME]" at bounding box center [279, 192] width 362 height 15
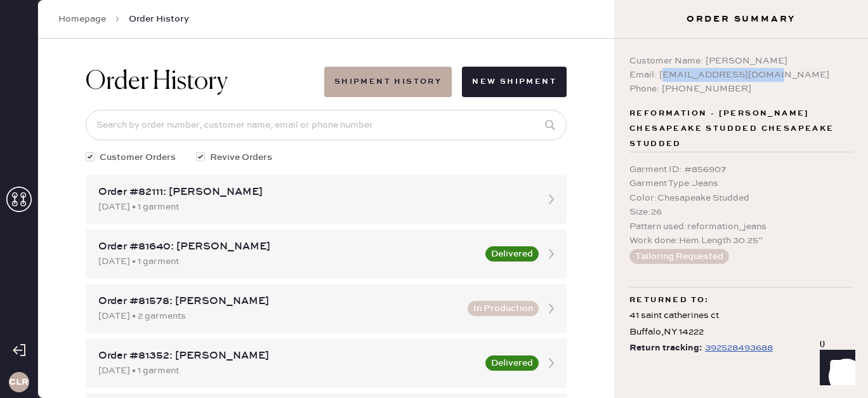
drag, startPoint x: 788, startPoint y: 80, endPoint x: 661, endPoint y: 81, distance: 127.5
click at [661, 81] on div "Email: [EMAIL_ADDRESS][DOMAIN_NAME]" at bounding box center [740, 75] width 223 height 14
click at [797, 77] on div "Email: [EMAIL_ADDRESS][DOMAIN_NAME]" at bounding box center [740, 75] width 223 height 14
drag, startPoint x: 793, startPoint y: 75, endPoint x: 659, endPoint y: 79, distance: 133.9
click at [659, 79] on div "Email: [EMAIL_ADDRESS][DOMAIN_NAME]" at bounding box center [740, 75] width 223 height 14
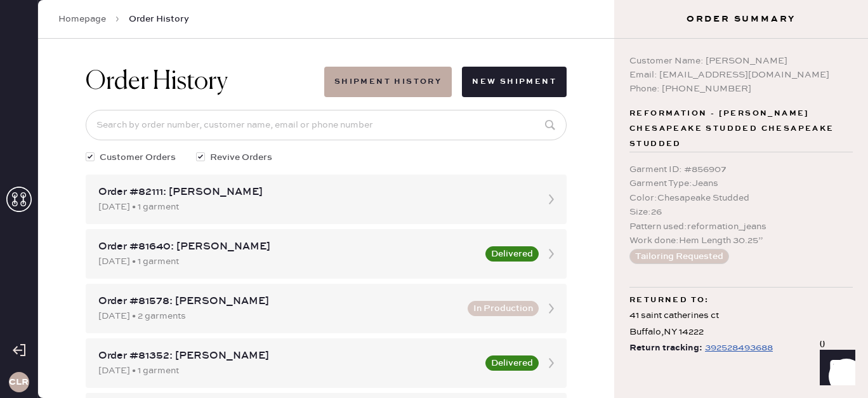
click at [19, 197] on icon at bounding box center [18, 198] width 25 height 25
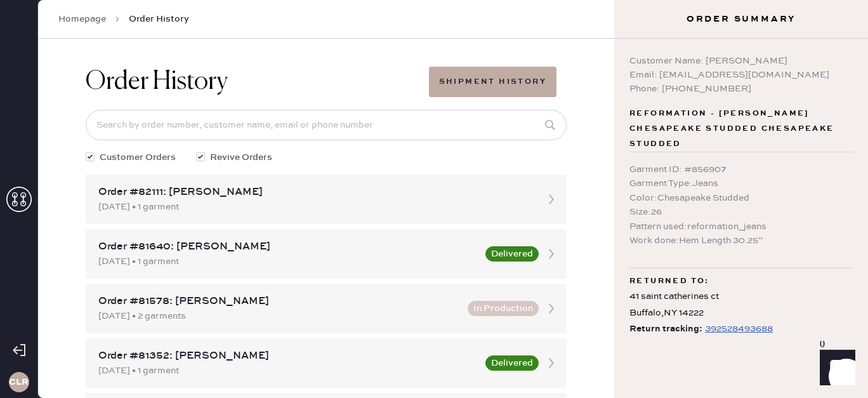
click at [19, 197] on icon at bounding box center [18, 198] width 25 height 25
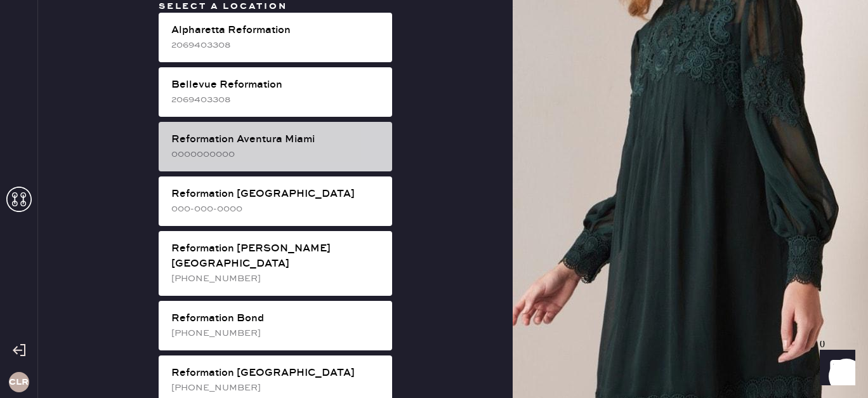
scroll to position [2122, 0]
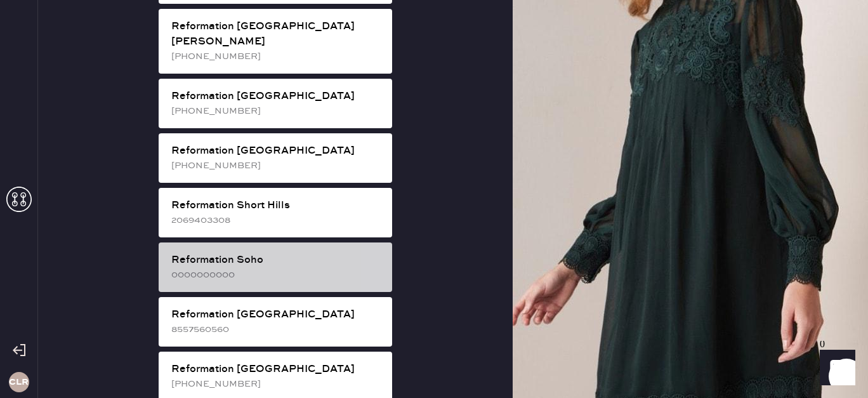
click at [350, 252] on div "Reformation Soho" at bounding box center [276, 259] width 211 height 15
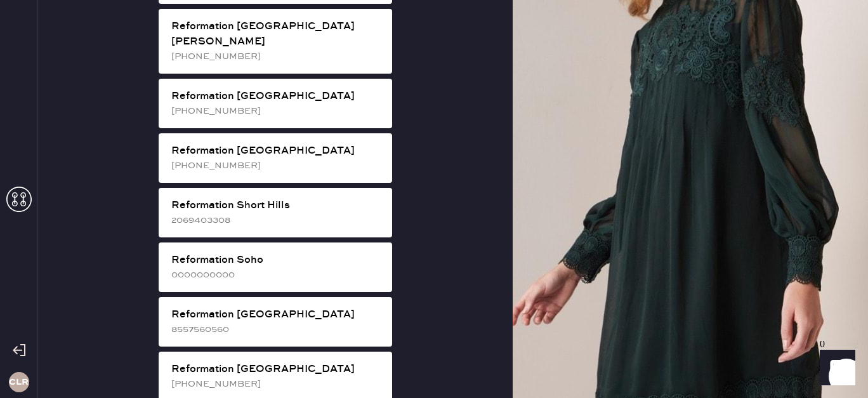
scroll to position [62, 0]
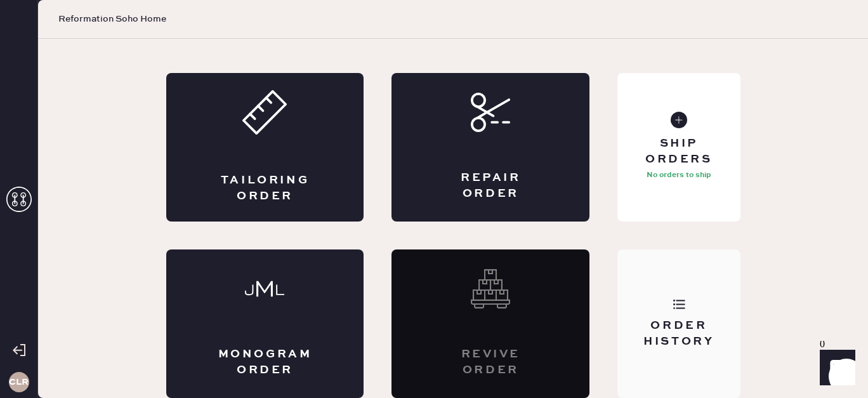
click at [715, 284] on div "Order History" at bounding box center [678, 323] width 122 height 148
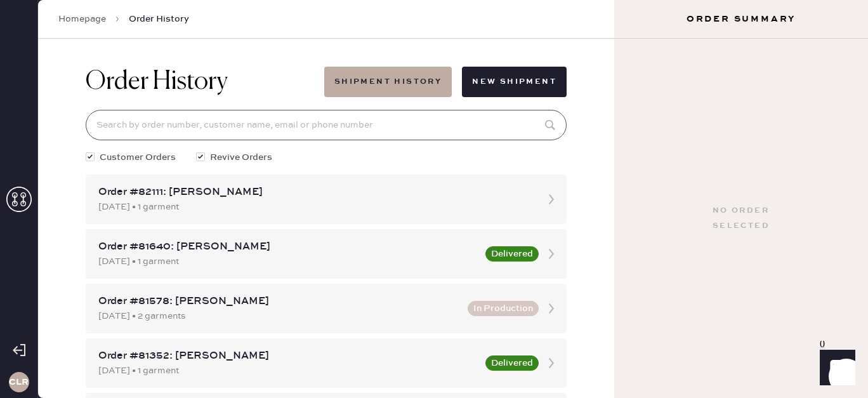
click at [380, 123] on input at bounding box center [326, 125] width 481 height 30
paste input "79000"
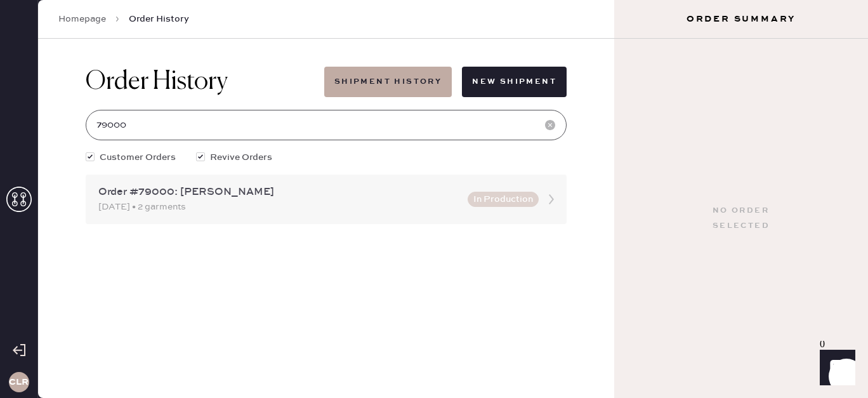
type input "79000"
click at [367, 195] on div "Order #79000: [PERSON_NAME]" at bounding box center [279, 192] width 362 height 15
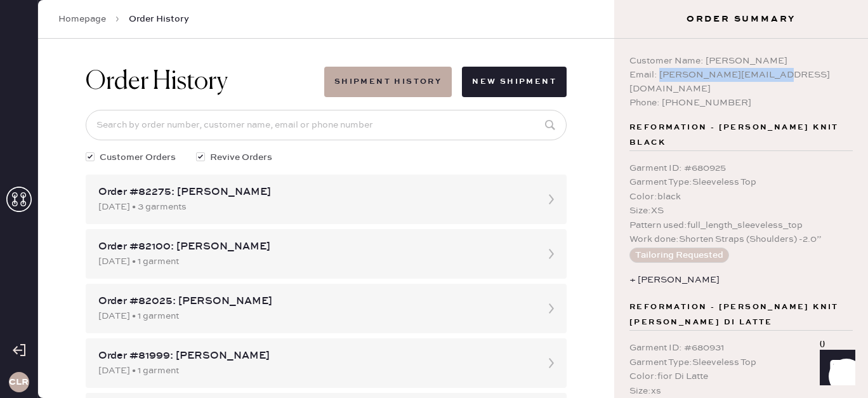
drag, startPoint x: 764, startPoint y: 77, endPoint x: 658, endPoint y: 80, distance: 106.0
click at [658, 80] on div "Email: [PERSON_NAME][EMAIL_ADDRESS][DOMAIN_NAME]" at bounding box center [740, 82] width 223 height 28
click at [25, 196] on icon at bounding box center [18, 198] width 25 height 25
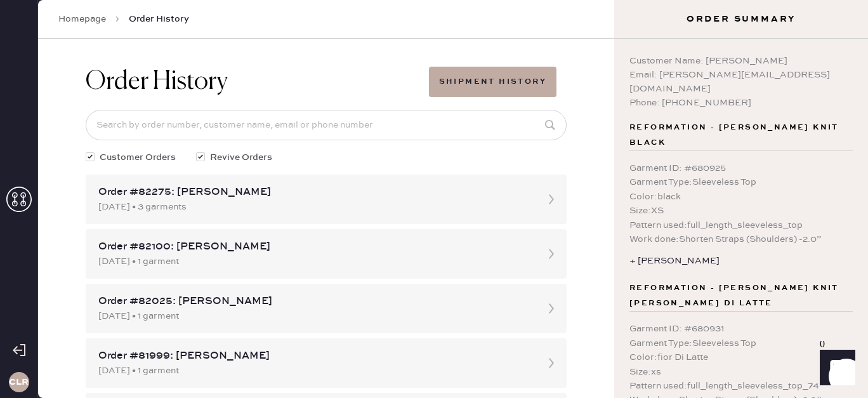
click at [21, 195] on use at bounding box center [18, 198] width 25 height 25
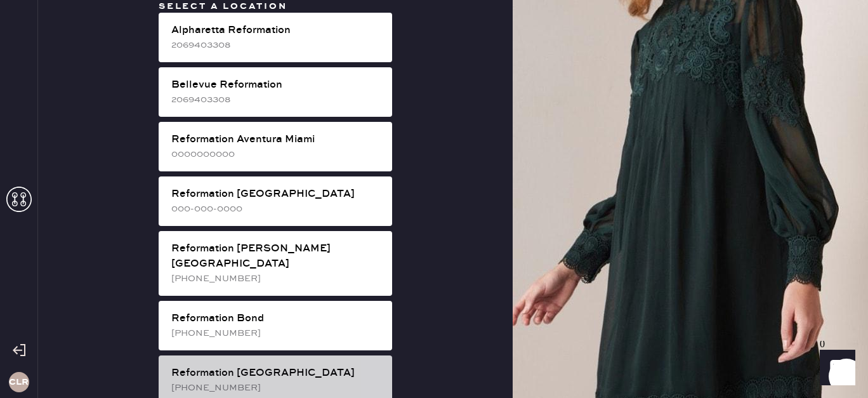
click at [311, 365] on div "Reformation [GEOGRAPHIC_DATA]" at bounding box center [276, 372] width 211 height 15
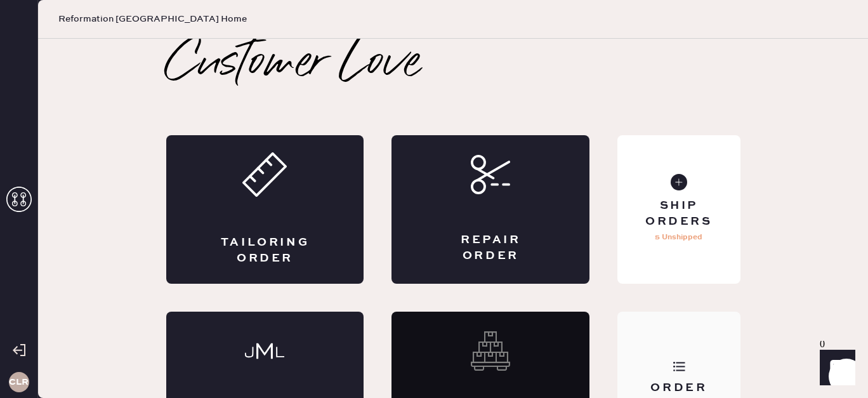
click at [646, 323] on div "Order History" at bounding box center [678, 385] width 122 height 148
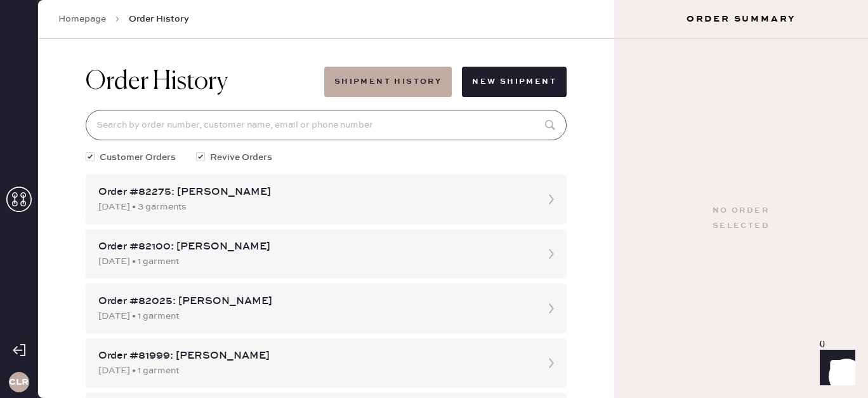
click at [381, 123] on input at bounding box center [326, 125] width 481 height 30
paste input "79475"
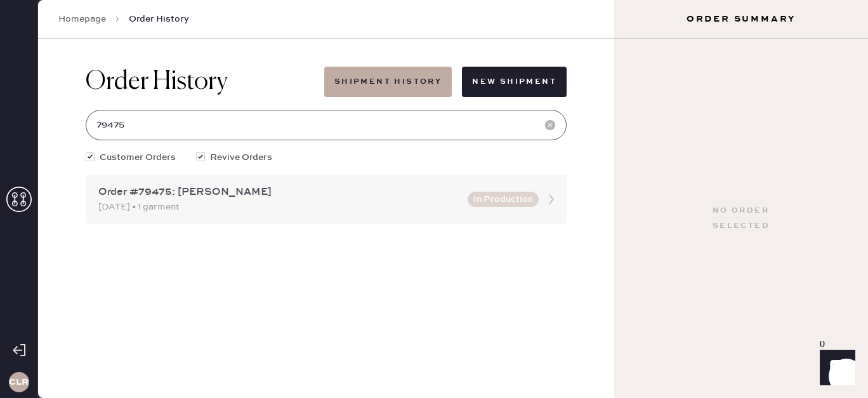
type input "79475"
click at [339, 200] on div "[DATE] • 1 garment" at bounding box center [279, 207] width 362 height 14
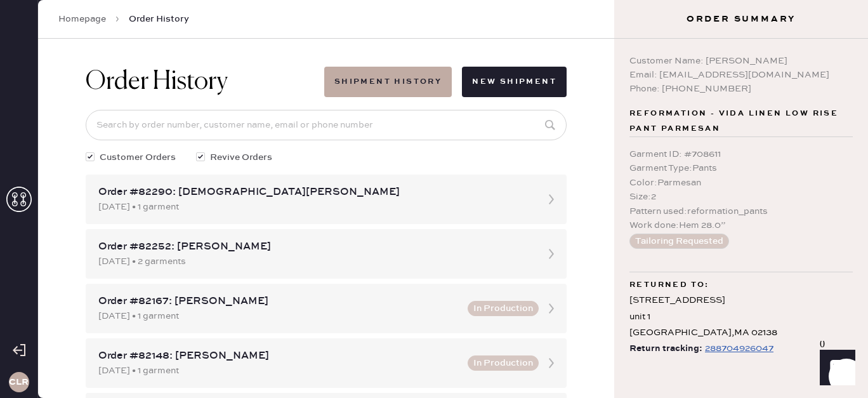
drag, startPoint x: 766, startPoint y: 81, endPoint x: 665, endPoint y: 78, distance: 101.5
click at [665, 78] on div "Customer Name: [PERSON_NAME] Email: [EMAIL_ADDRESS][DOMAIN_NAME] Phone: [PHONE_…" at bounding box center [740, 75] width 223 height 42
drag, startPoint x: 759, startPoint y: 72, endPoint x: 658, endPoint y: 77, distance: 101.0
click at [658, 77] on div "Email: [EMAIL_ADDRESS][DOMAIN_NAME]" at bounding box center [740, 75] width 223 height 14
click at [29, 198] on icon at bounding box center [18, 198] width 25 height 25
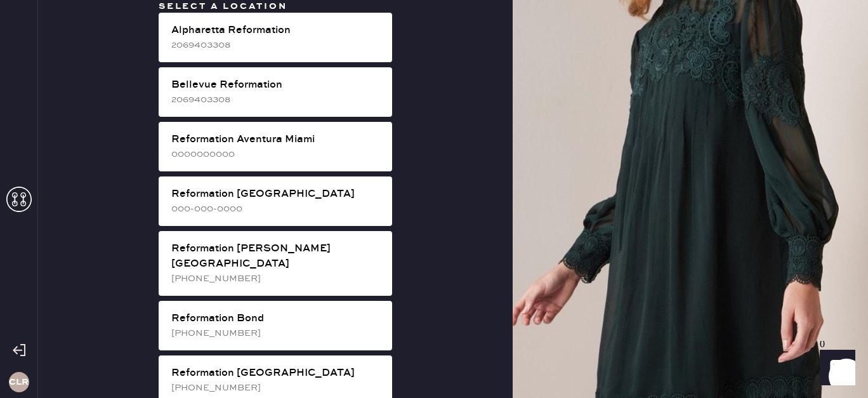
scroll to position [1740, 0]
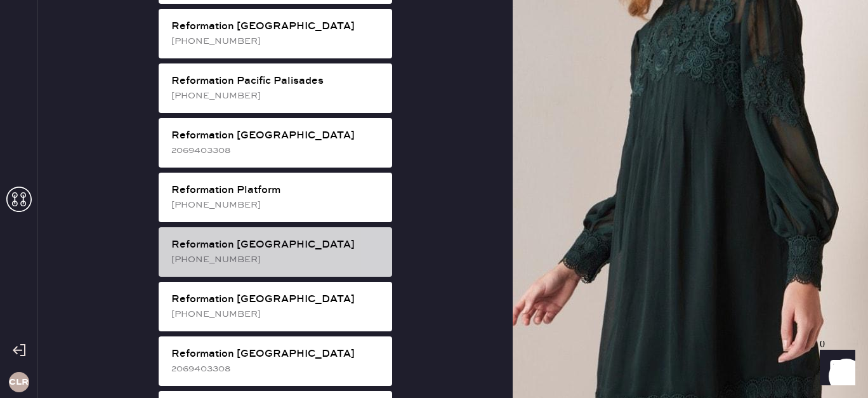
click at [294, 237] on div "Reformation [GEOGRAPHIC_DATA]" at bounding box center [276, 244] width 211 height 15
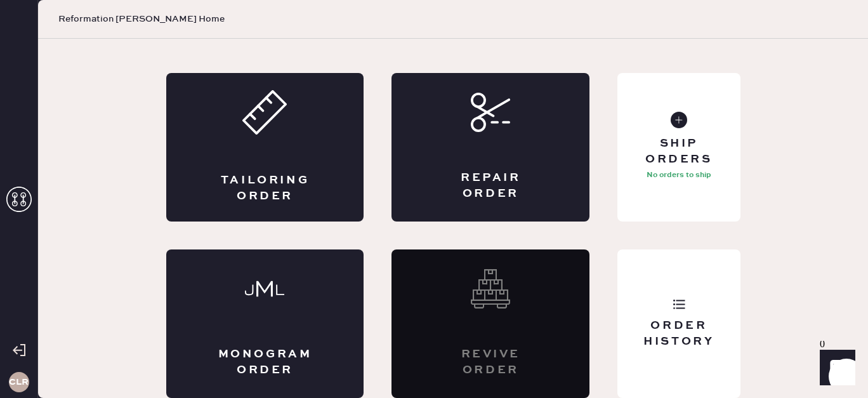
scroll to position [62, 0]
click at [691, 276] on div "Order History" at bounding box center [678, 323] width 122 height 148
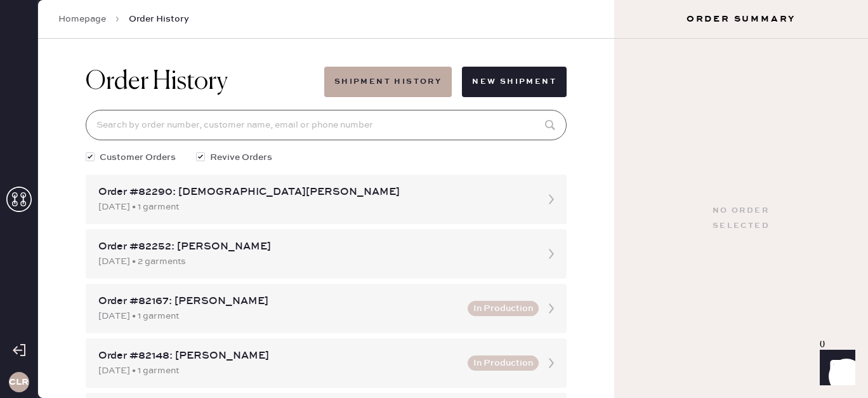
click at [401, 126] on input at bounding box center [326, 125] width 481 height 30
paste input "79192"
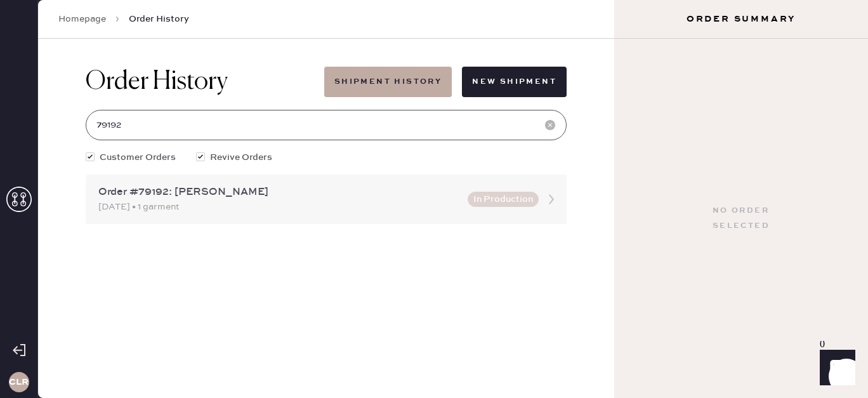
type input "79192"
click at [402, 195] on div "Order #79192: [PERSON_NAME]" at bounding box center [279, 192] width 362 height 15
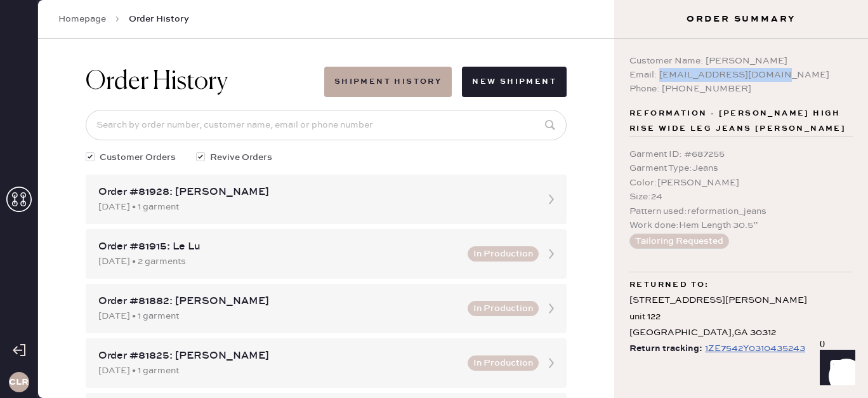
drag, startPoint x: 780, startPoint y: 74, endPoint x: 657, endPoint y: 75, distance: 123.0
click at [657, 75] on div "Email: [EMAIL_ADDRESS][DOMAIN_NAME]" at bounding box center [740, 75] width 223 height 14
click at [25, 200] on icon at bounding box center [18, 198] width 25 height 25
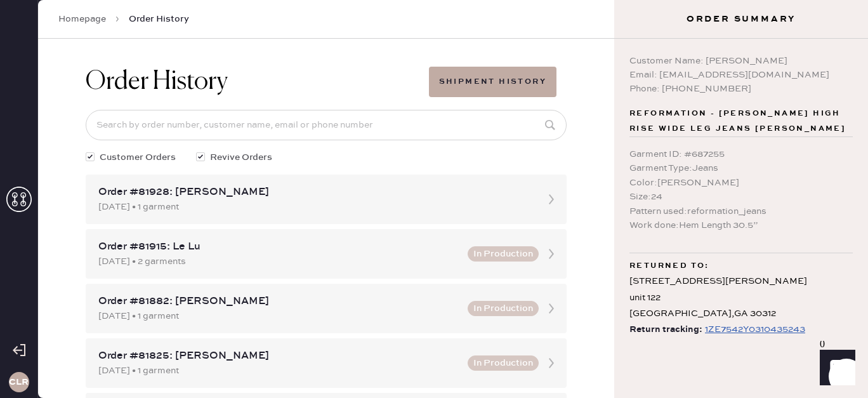
click at [25, 200] on icon at bounding box center [18, 198] width 25 height 25
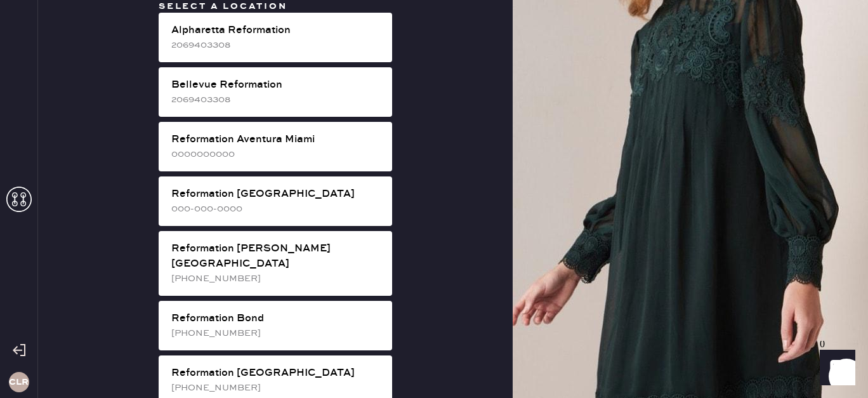
scroll to position [2013, 0]
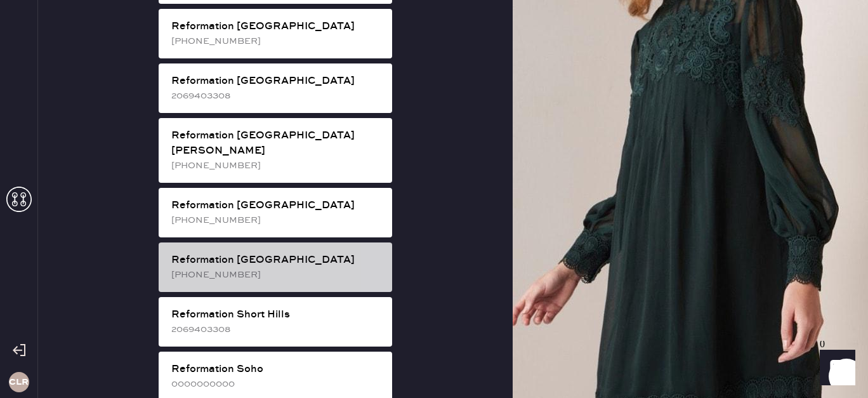
click at [310, 252] on div "Reformation [GEOGRAPHIC_DATA]" at bounding box center [276, 259] width 211 height 15
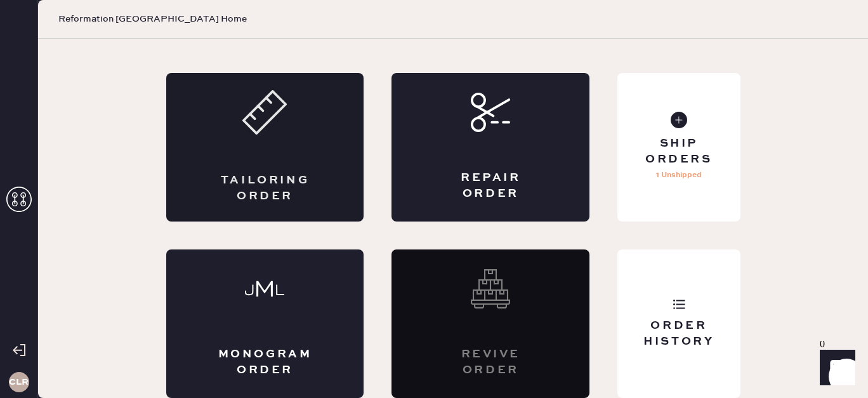
scroll to position [62, 0]
click at [691, 306] on div "Order History" at bounding box center [678, 323] width 122 height 148
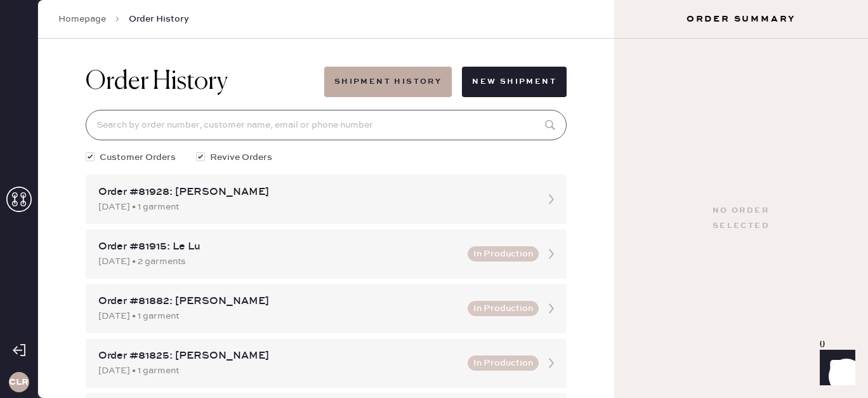
click at [443, 133] on input at bounding box center [326, 125] width 481 height 30
paste input "81284"
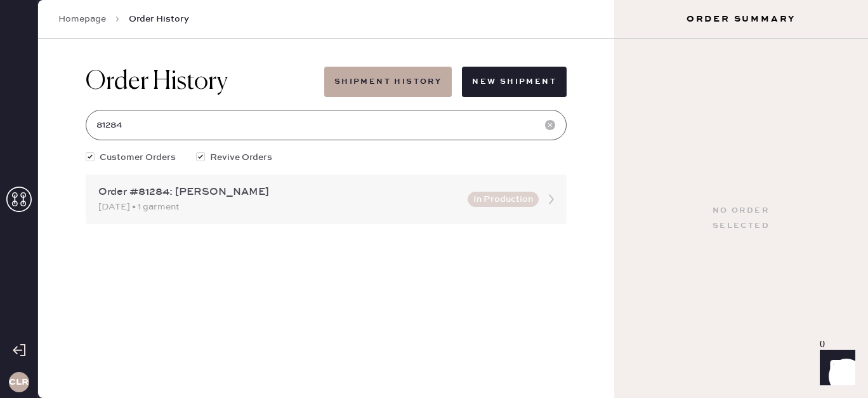
type input "81284"
click at [312, 204] on div "[DATE] • 1 garment" at bounding box center [279, 207] width 362 height 14
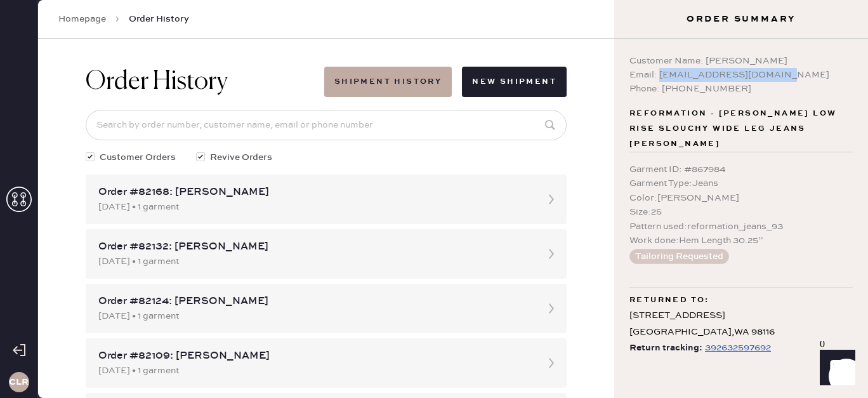
drag, startPoint x: 781, startPoint y: 72, endPoint x: 658, endPoint y: 80, distance: 122.6
click at [658, 80] on div "Email: [EMAIL_ADDRESS][DOMAIN_NAME]" at bounding box center [740, 75] width 223 height 14
click at [27, 198] on icon at bounding box center [18, 198] width 25 height 25
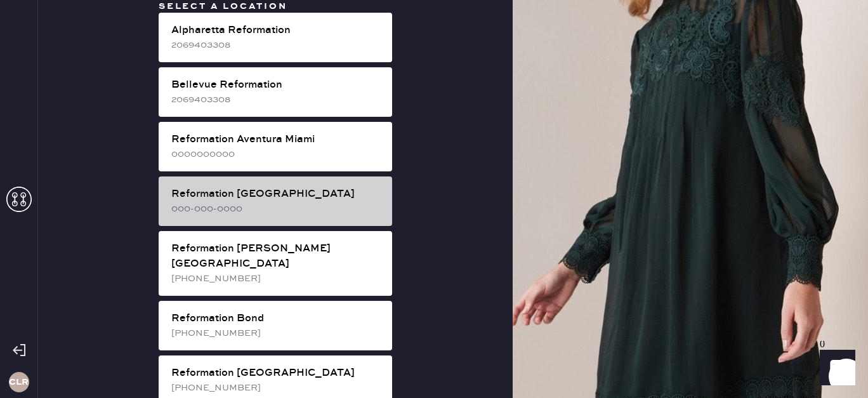
scroll to position [649, 0]
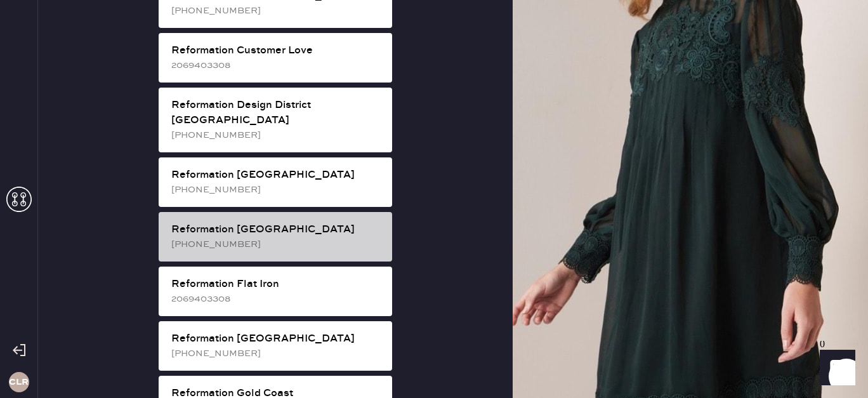
click at [268, 237] on div "[PHONE_NUMBER]" at bounding box center [276, 244] width 211 height 14
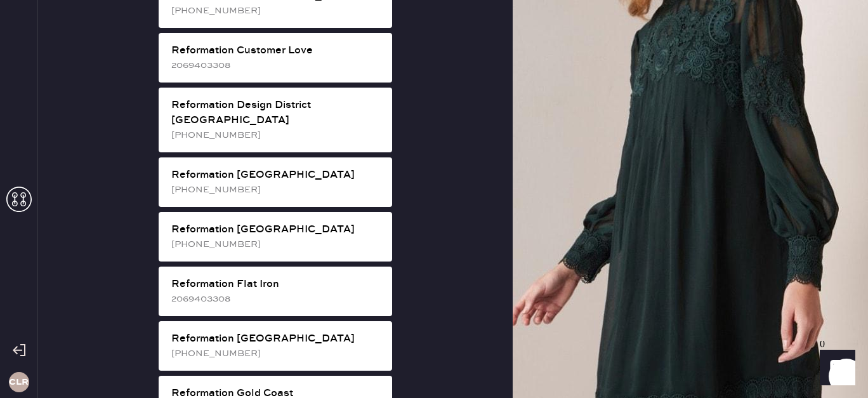
scroll to position [62, 0]
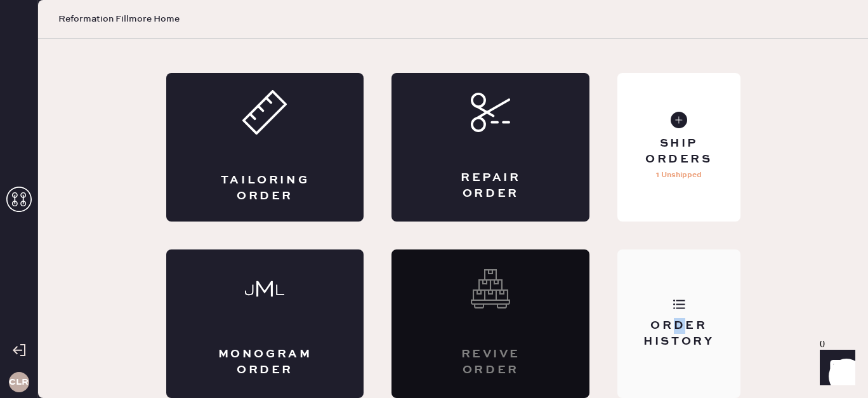
click at [679, 320] on div "Order History" at bounding box center [678, 334] width 102 height 32
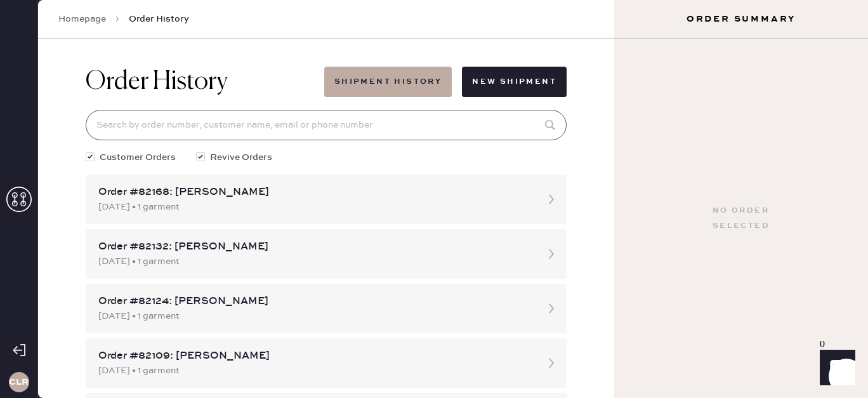
click at [386, 134] on input at bounding box center [326, 125] width 481 height 30
paste input "81184"
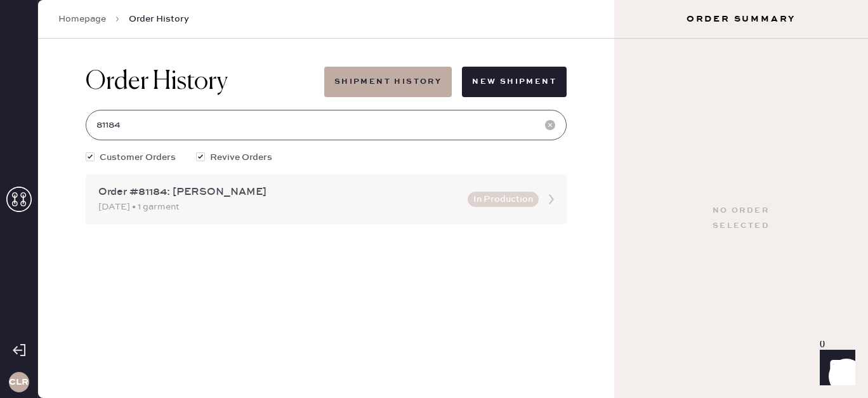
type input "81184"
click at [257, 190] on div "Order #81184: [PERSON_NAME]" at bounding box center [279, 192] width 362 height 15
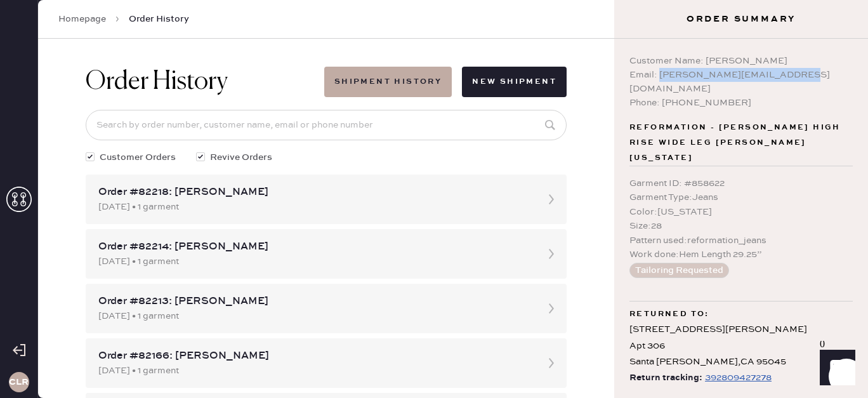
drag, startPoint x: 802, startPoint y: 73, endPoint x: 659, endPoint y: 75, distance: 143.4
click at [659, 75] on div "Email: [PERSON_NAME][EMAIL_ADDRESS][DOMAIN_NAME]" at bounding box center [740, 82] width 223 height 28
